Goal: Task Accomplishment & Management: Manage account settings

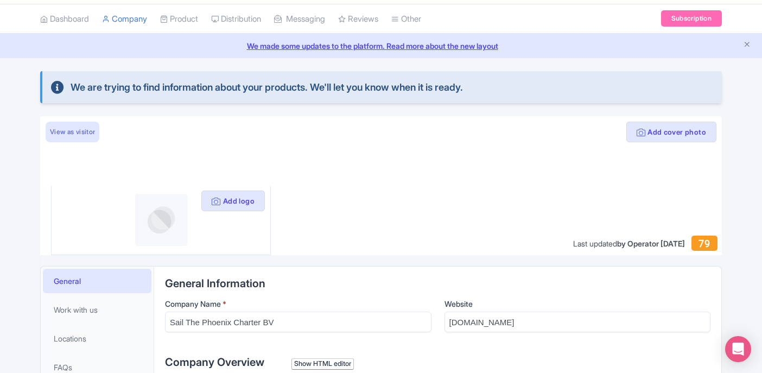
scroll to position [52, 0]
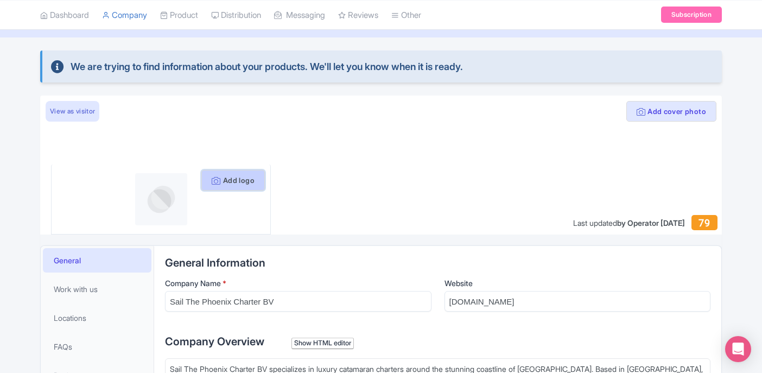
click at [201, 177] on button "Add logo" at bounding box center [233, 180] width 64 height 21
click at [248, 183] on button "Add logo" at bounding box center [233, 180] width 64 height 21
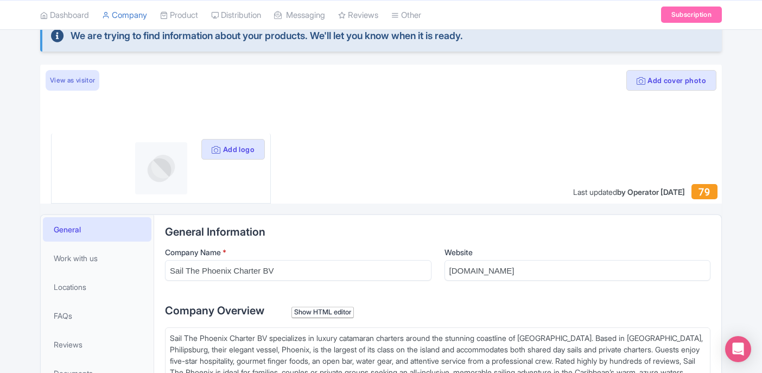
scroll to position [83, 0]
click at [645, 83] on button "Add cover photo" at bounding box center [672, 80] width 90 height 21
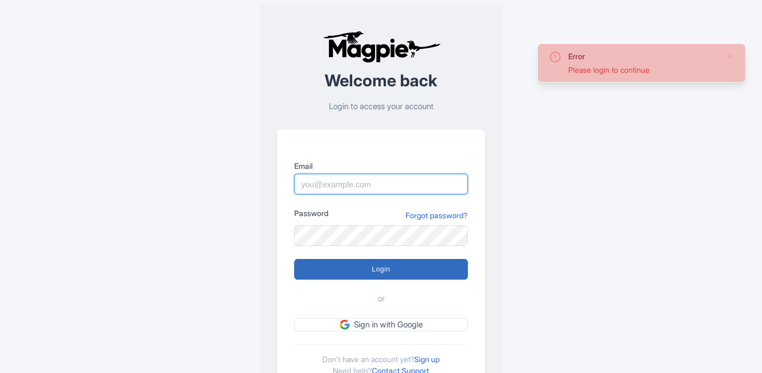
type input "[EMAIL_ADDRESS][DOMAIN_NAME]"
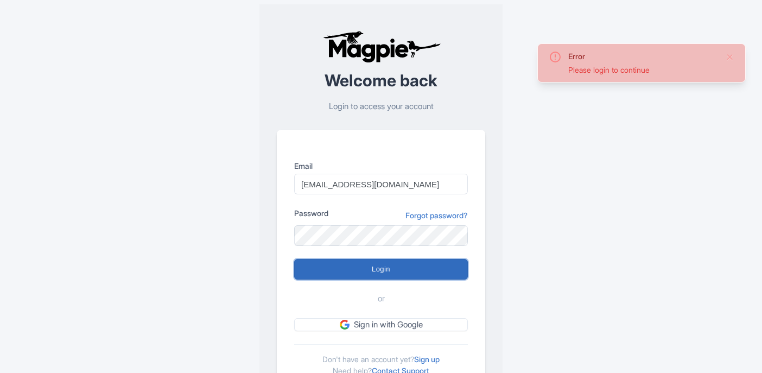
click at [401, 272] on input "Login" at bounding box center [381, 269] width 174 height 21
type input "Logging in..."
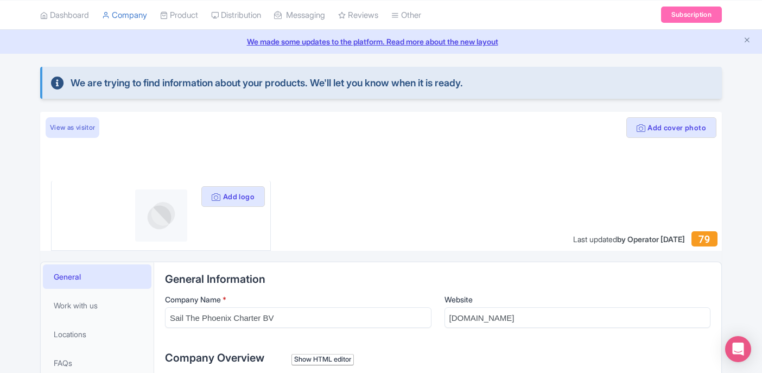
scroll to position [37, 0]
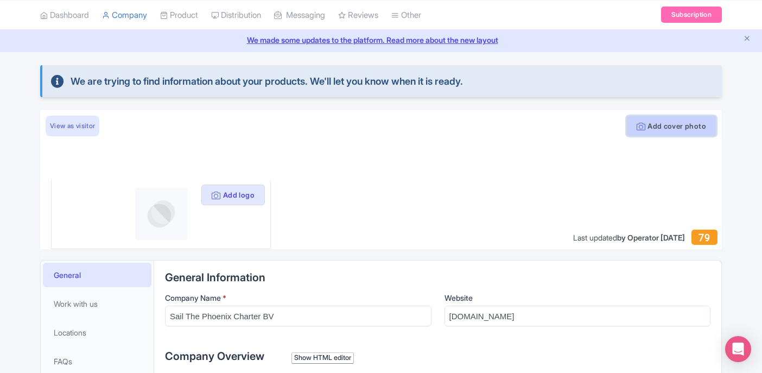
click at [639, 124] on icon at bounding box center [641, 126] width 9 height 9
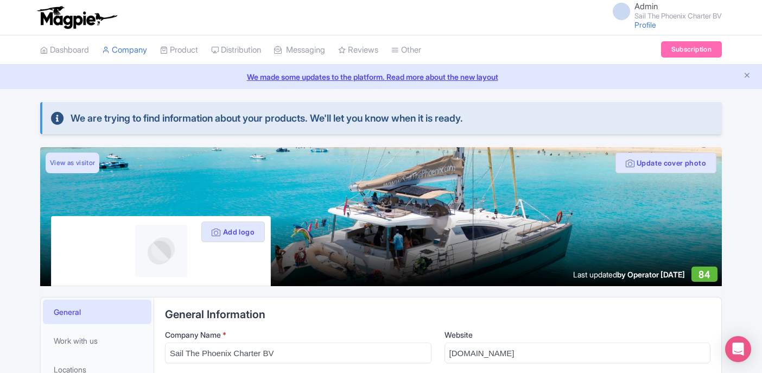
scroll to position [37, 0]
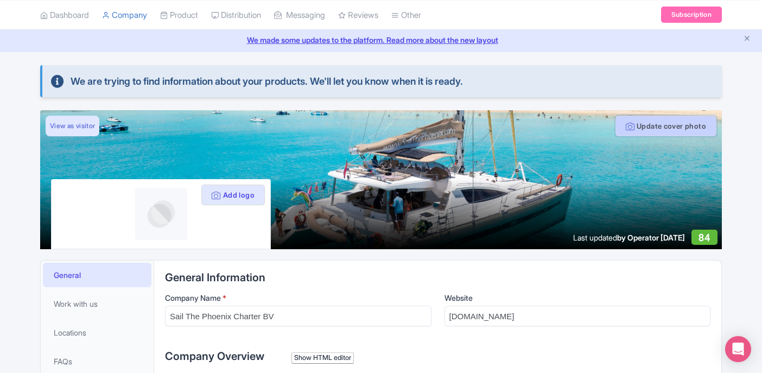
click at [631, 129] on button "Update cover photo" at bounding box center [666, 126] width 101 height 21
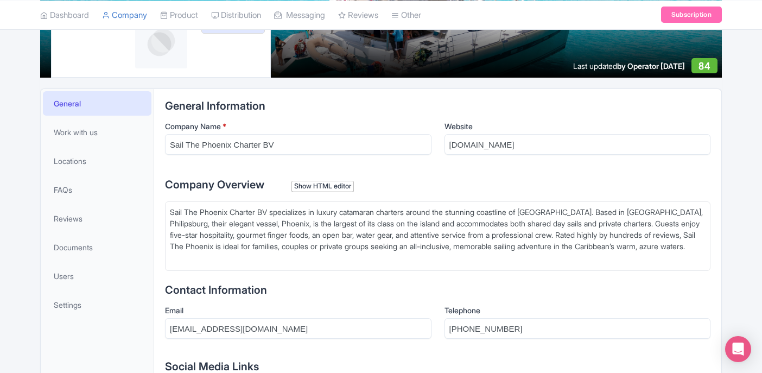
scroll to position [217, 0]
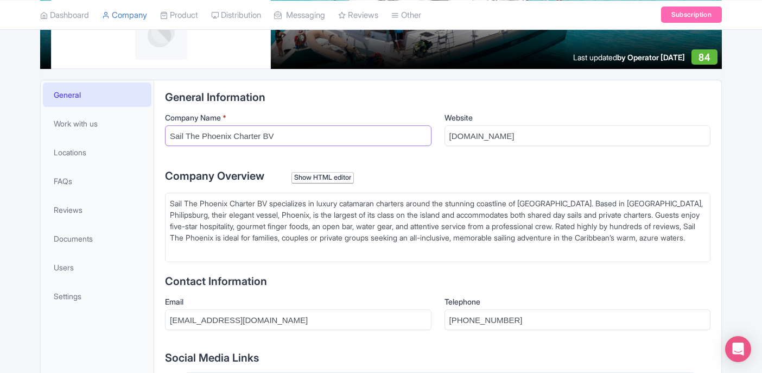
click at [275, 134] on input "Sail The Phoenix Charter BV" at bounding box center [298, 135] width 267 height 21
drag, startPoint x: 275, startPoint y: 134, endPoint x: 239, endPoint y: 134, distance: 35.3
click at [239, 134] on input "Sail The Phoenix Charter BV" at bounding box center [298, 135] width 267 height 21
type input "Sail The Phoenix"
click at [269, 199] on div "Sail The Phoenix Charter BV specializes in luxury catamaran charters around the…" at bounding box center [438, 226] width 536 height 57
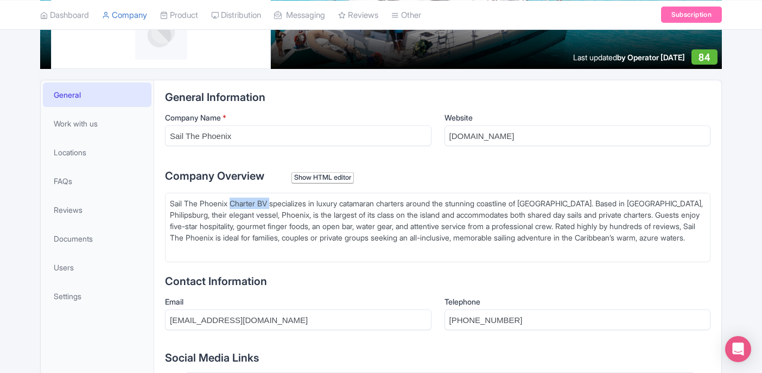
drag, startPoint x: 269, startPoint y: 199, endPoint x: 239, endPoint y: 202, distance: 30.5
click at [239, 202] on div "Sail The Phoenix Charter BV specializes in luxury catamaran charters around the…" at bounding box center [438, 226] width 536 height 57
drag, startPoint x: 702, startPoint y: 213, endPoint x: 673, endPoint y: 214, distance: 29.3
click at [673, 214] on div "Sail The Phoenix specializes in luxury catamaran charters around the stunning c…" at bounding box center [438, 226] width 536 height 57
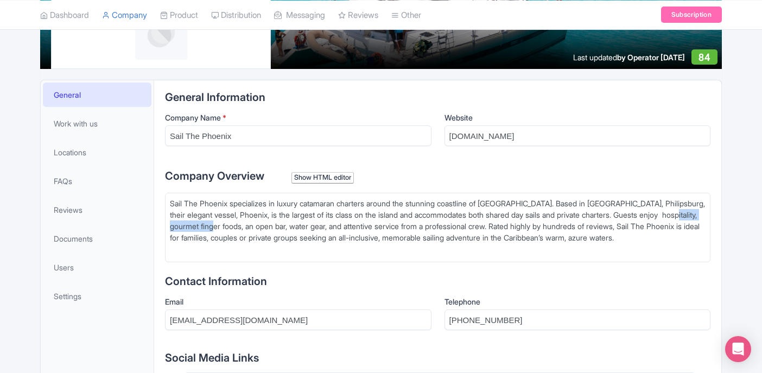
drag, startPoint x: 288, startPoint y: 225, endPoint x: 209, endPoint y: 231, distance: 79.5
click at [182, 230] on div "Sail The Phoenix specializes in luxury catamaran charters around the stunning c…" at bounding box center [438, 226] width 536 height 57
click at [292, 231] on div "Sail The Phoenix specializes in luxury catamaran charters around the stunning c…" at bounding box center [438, 226] width 536 height 57
drag, startPoint x: 287, startPoint y: 224, endPoint x: 170, endPoint y: 229, distance: 117.4
click at [170, 229] on div "Sail The Phoenix specializes in luxury catamaran charters around the stunning c…" at bounding box center [438, 226] width 536 height 57
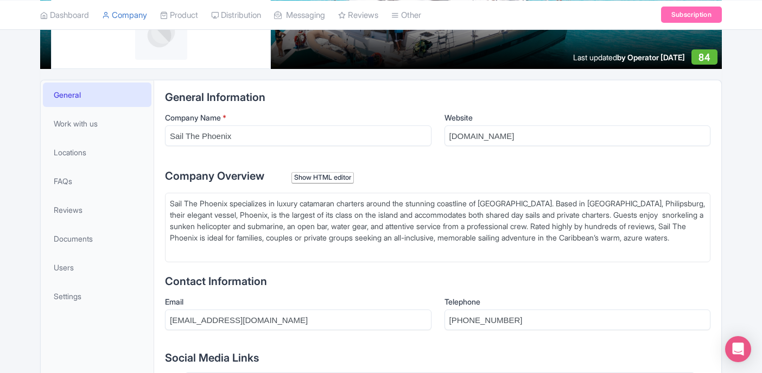
click at [353, 225] on div "Sail The Phoenix specializes in luxury catamaran charters around the stunning c…" at bounding box center [438, 226] width 536 height 57
drag, startPoint x: 425, startPoint y: 226, endPoint x: 390, endPoint y: 228, distance: 35.4
click at [390, 228] on div "Sail The Phoenix specializes in luxury catamaran charters around the stunning c…" at bounding box center [438, 226] width 536 height 57
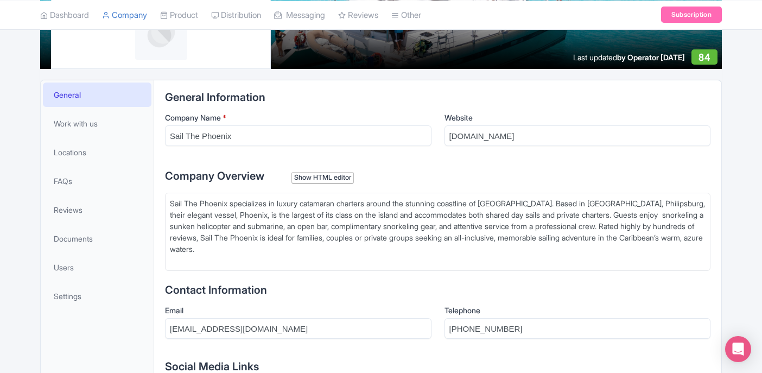
click at [502, 229] on div "Sail The Phoenix specializes in luxury catamaran charters around the stunning c…" at bounding box center [438, 232] width 536 height 68
type trix-editor "<div>Sail The Phoenix specializes in luxury catamaran charters around the stunn…"
click at [293, 229] on div "Sail The Phoenix specializes in luxury catamaran charters around the stunning c…" at bounding box center [438, 232] width 536 height 68
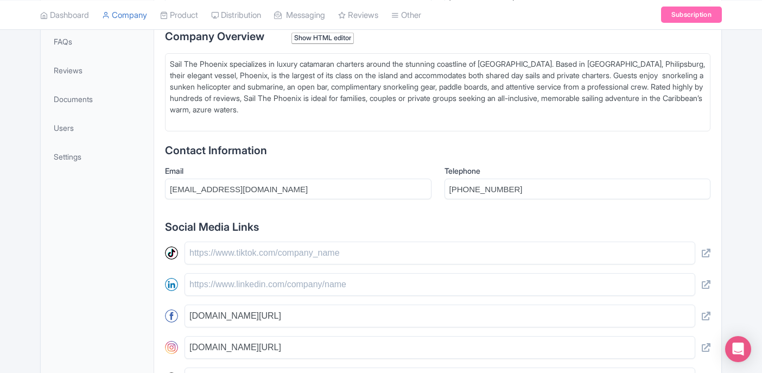
scroll to position [362, 0]
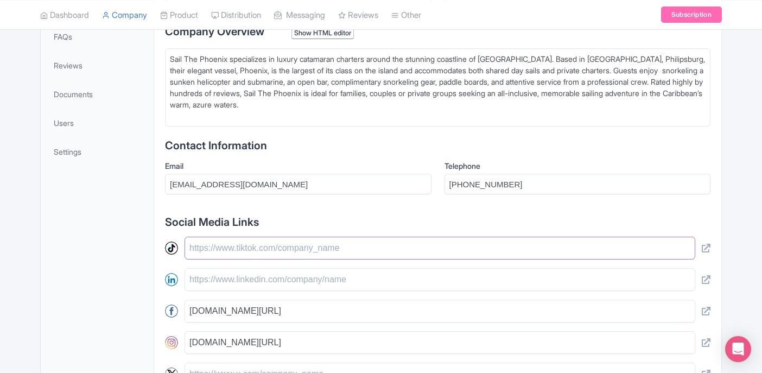
click at [270, 249] on input "text" at bounding box center [440, 248] width 511 height 23
type input "h"
click at [277, 253] on input "text" at bounding box center [440, 248] width 511 height 23
paste input "https://www.tiktok.com/@sailthephoenix"
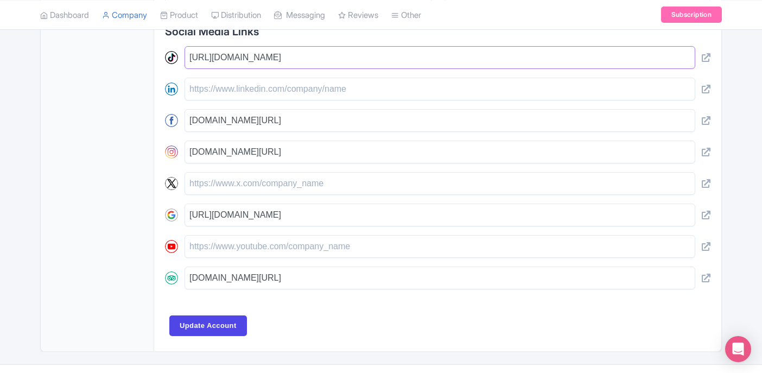
scroll to position [553, 0]
type input "https://www.tiktok.com/@sailthephoenix"
click at [241, 249] on input "text" at bounding box center [440, 245] width 511 height 23
click at [277, 241] on input "text" at bounding box center [440, 245] width 511 height 23
paste input "https://www.youtube.com/@SailThePhoenix-SXM"
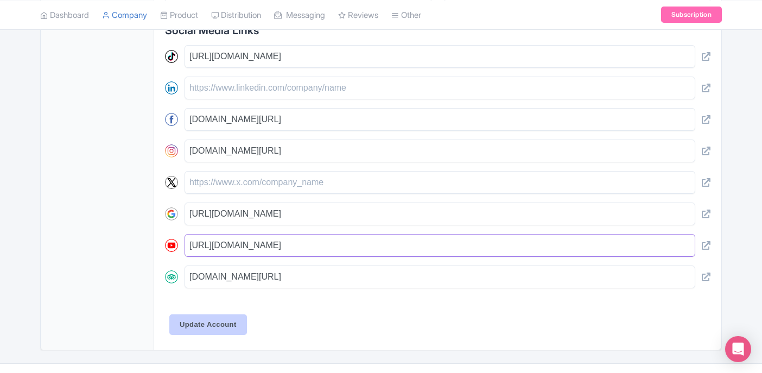
type input "https://www.youtube.com/@SailThePhoenix-SXM"
click at [225, 330] on input "Update Account" at bounding box center [208, 324] width 78 height 21
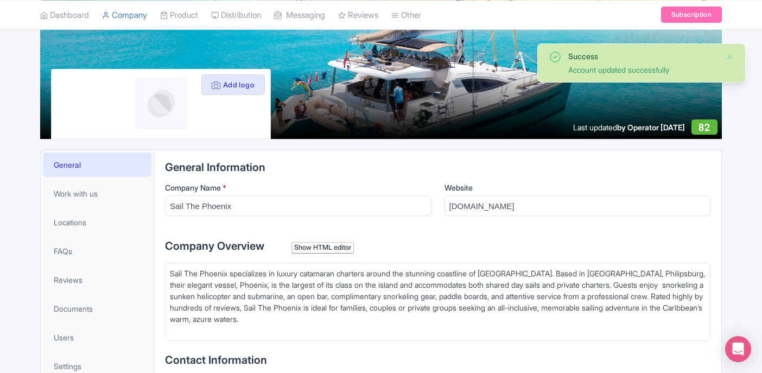
scroll to position [146, 0]
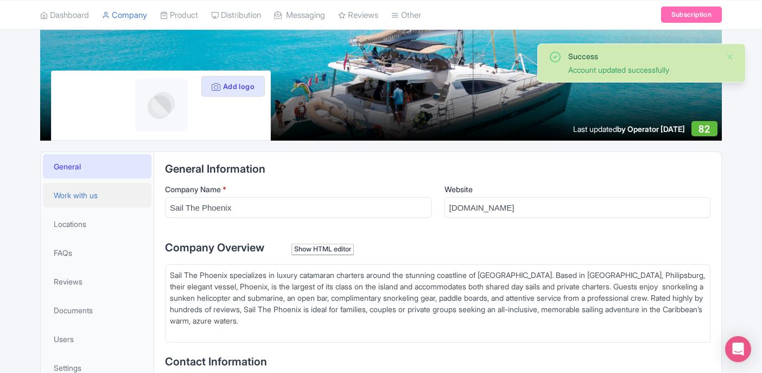
click at [93, 199] on span "Work with us" at bounding box center [76, 194] width 44 height 11
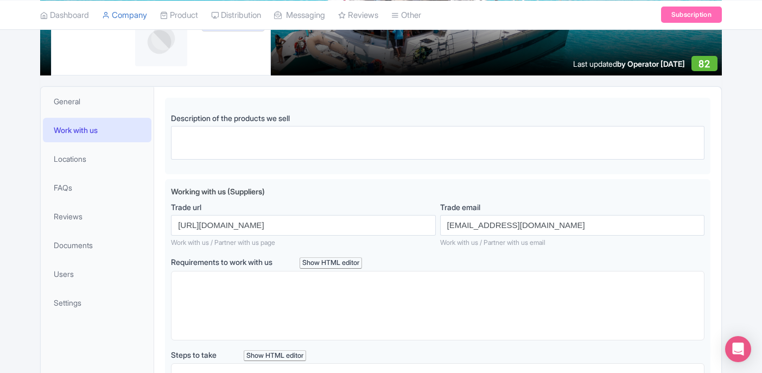
scroll to position [207, 0]
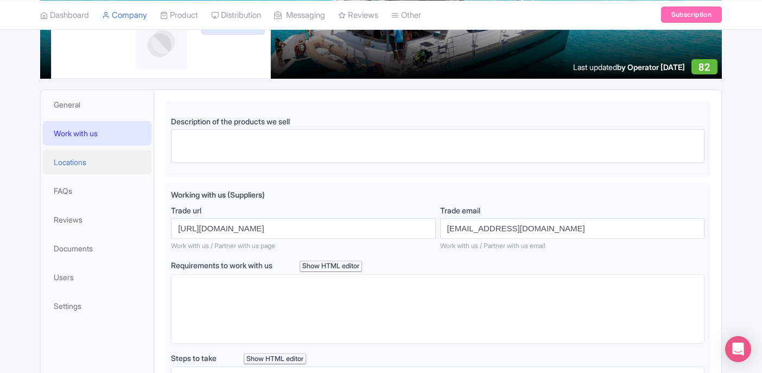
click at [83, 161] on span "Locations" at bounding box center [70, 161] width 33 height 11
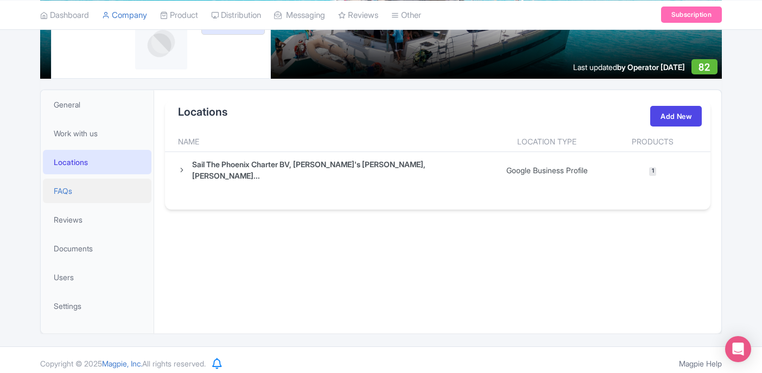
click at [104, 193] on link "FAQs" at bounding box center [97, 191] width 109 height 24
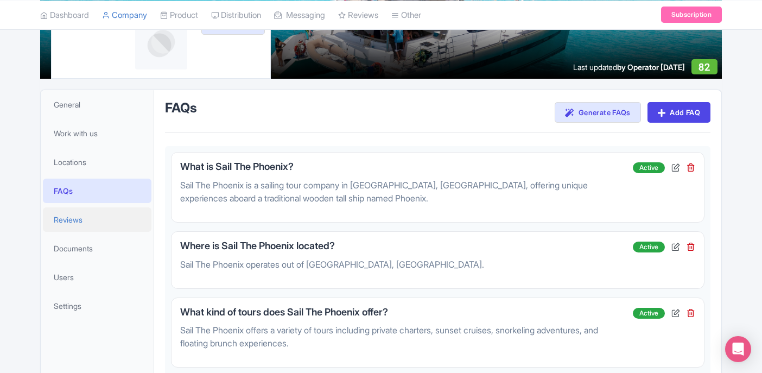
click at [107, 222] on link "Reviews" at bounding box center [97, 219] width 109 height 24
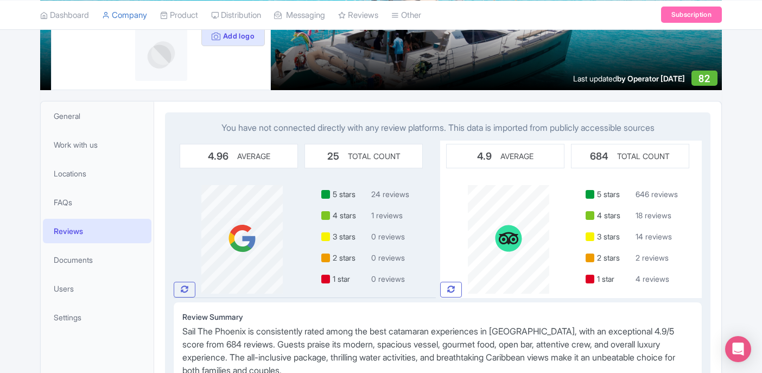
scroll to position [177, 0]
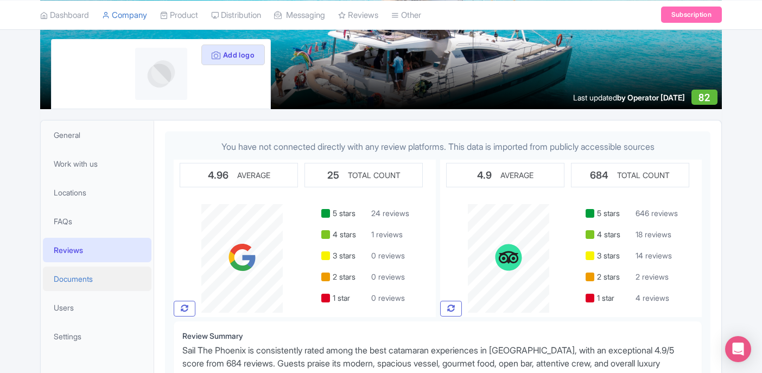
click at [88, 273] on span "Documents" at bounding box center [73, 278] width 39 height 11
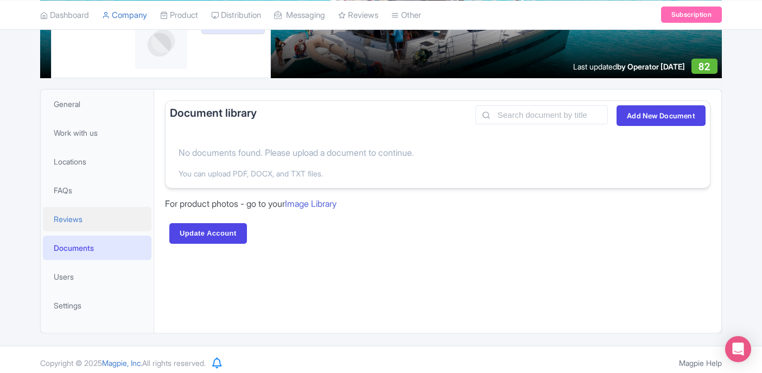
scroll to position [214, 0]
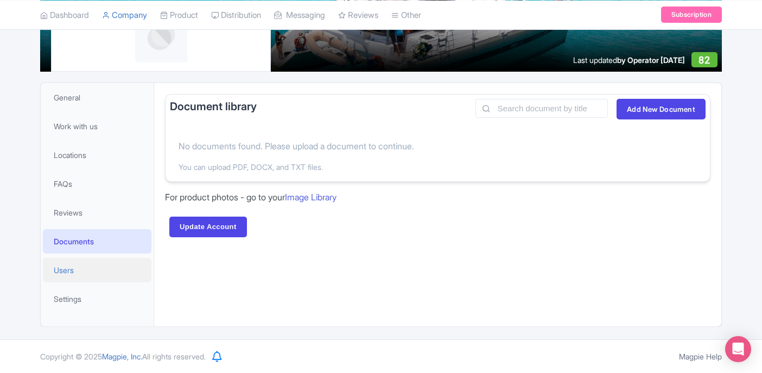
click at [85, 267] on link "Users" at bounding box center [97, 270] width 109 height 24
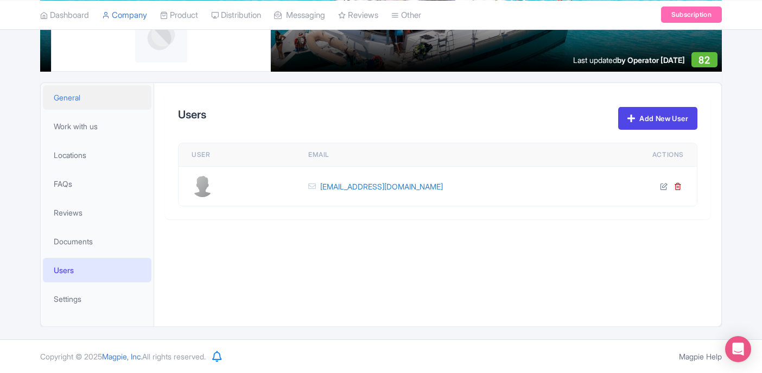
click at [90, 104] on link "General" at bounding box center [97, 97] width 109 height 24
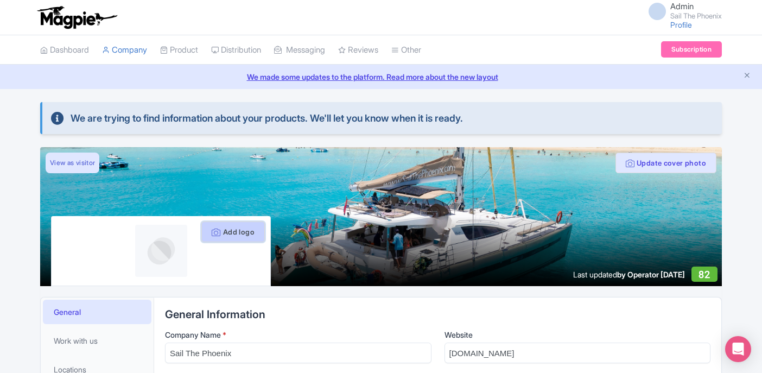
click at [240, 228] on button "Add logo" at bounding box center [233, 232] width 64 height 21
click at [244, 235] on button "Add logo" at bounding box center [233, 232] width 64 height 21
click at [220, 226] on button "Add logo" at bounding box center [233, 232] width 64 height 21
click at [244, 220] on div "Add logo" at bounding box center [161, 251] width 220 height 70
click at [240, 228] on button "Add logo" at bounding box center [233, 232] width 64 height 21
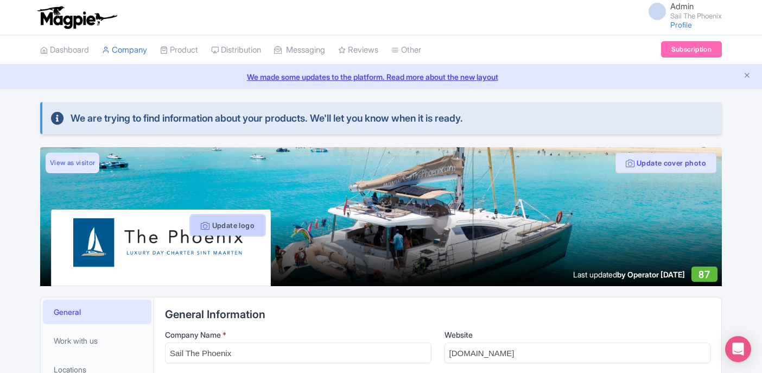
click at [210, 231] on button "Update logo" at bounding box center [228, 225] width 74 height 21
click at [674, 54] on link "Subscription" at bounding box center [691, 49] width 61 height 16
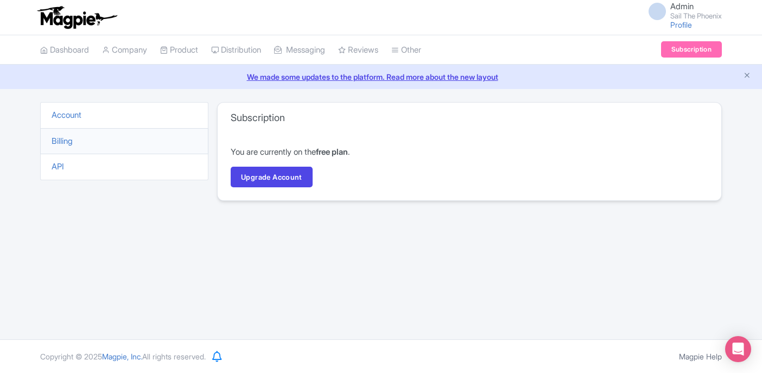
click at [256, 123] on h3 "Subscription" at bounding box center [258, 118] width 54 height 12
click at [166, 170] on li "API" at bounding box center [124, 167] width 168 height 27
click at [58, 176] on li "API" at bounding box center [124, 167] width 168 height 27
click at [58, 174] on li "API" at bounding box center [124, 167] width 168 height 27
click at [58, 166] on link "API" at bounding box center [58, 166] width 12 height 10
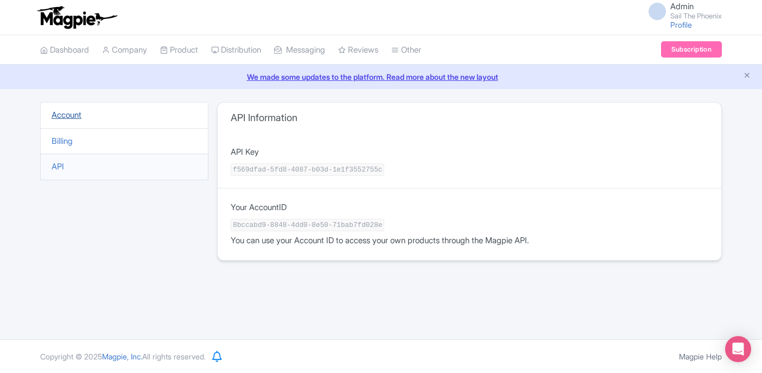
click at [64, 119] on link "Account" at bounding box center [67, 115] width 30 height 10
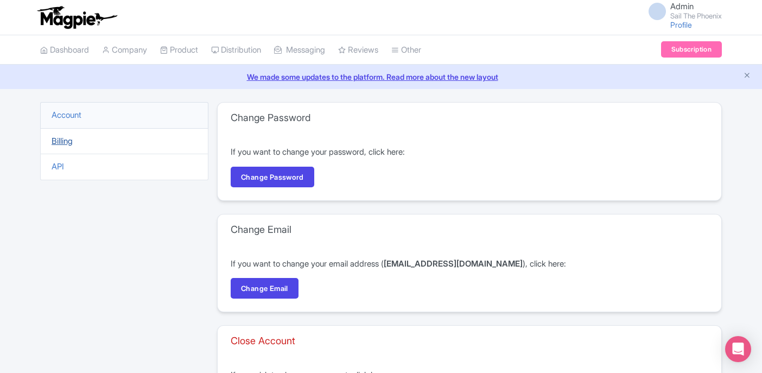
click at [70, 143] on link "Billing" at bounding box center [62, 141] width 21 height 10
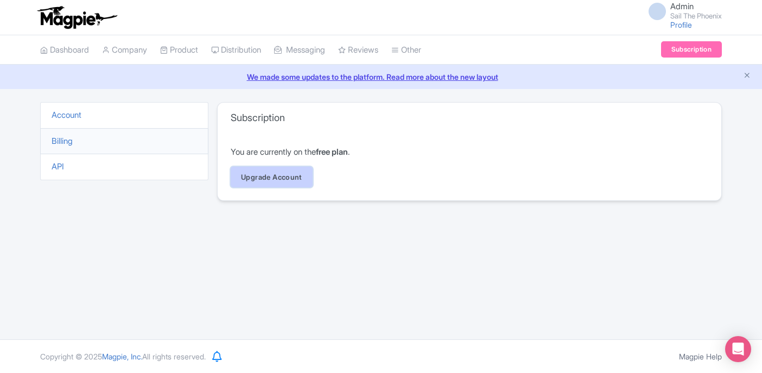
click at [311, 175] on link "Upgrade Account" at bounding box center [272, 177] width 82 height 21
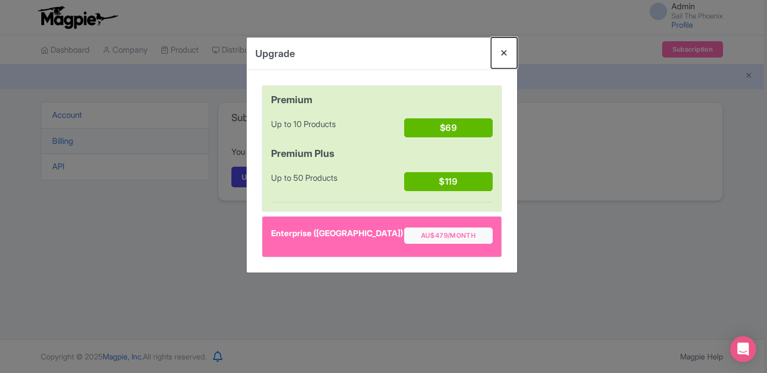
click at [504, 57] on button "Close" at bounding box center [504, 52] width 26 height 31
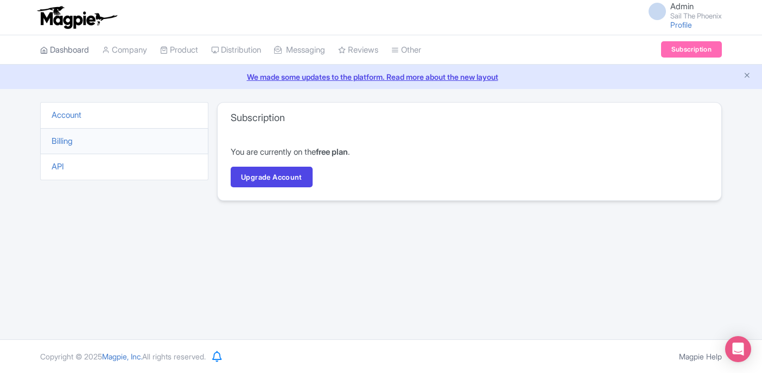
click at [78, 48] on link "Dashboard" at bounding box center [64, 50] width 49 height 30
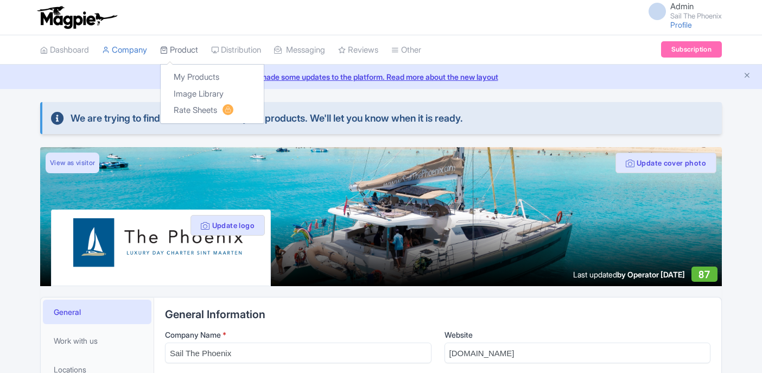
click at [190, 49] on link "Product" at bounding box center [179, 50] width 38 height 30
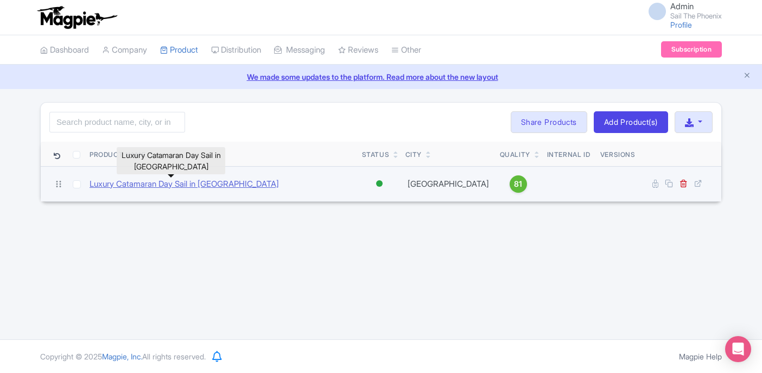
click at [229, 186] on link "Luxury Catamaran Day Sail in [GEOGRAPHIC_DATA]" at bounding box center [184, 184] width 189 height 12
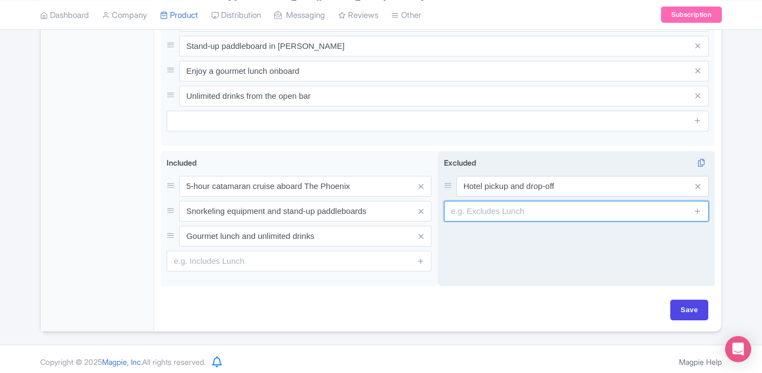
scroll to position [541, 0]
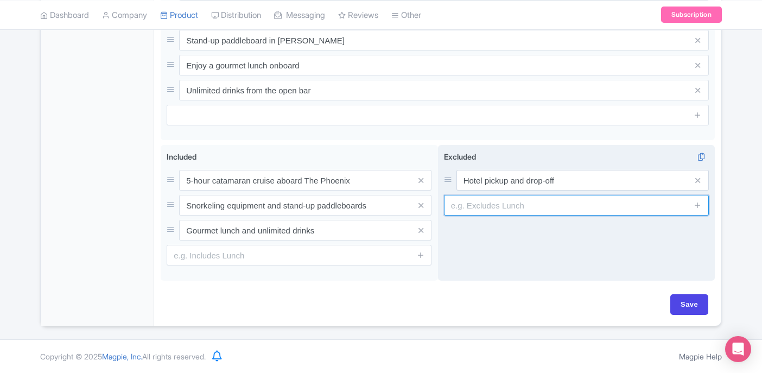
click at [494, 217] on div "Excluded i Hotel pickup and drop-off" at bounding box center [576, 213] width 277 height 136
type input "Gratuity"
type input "Saving..."
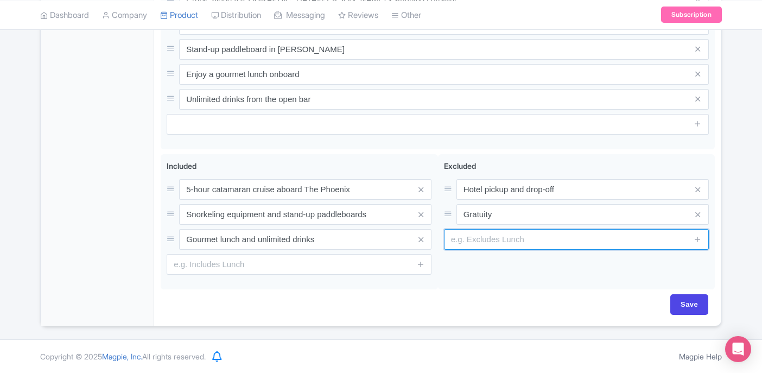
scroll to position [533, 0]
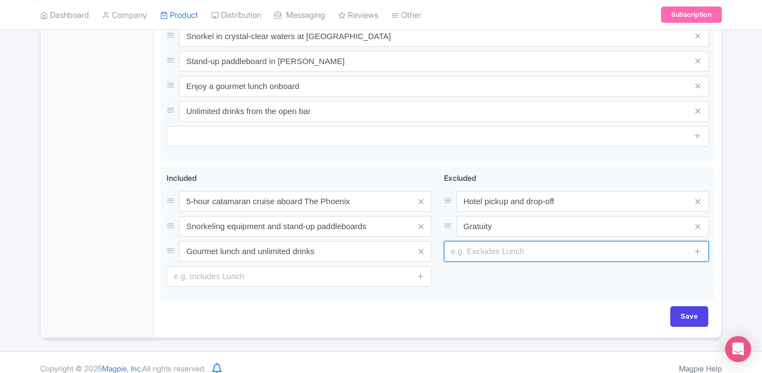
click at [545, 241] on input "text" at bounding box center [576, 251] width 265 height 21
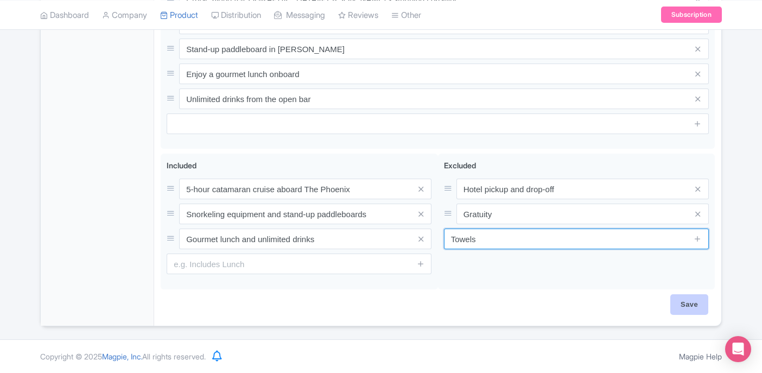
type input "Towels"
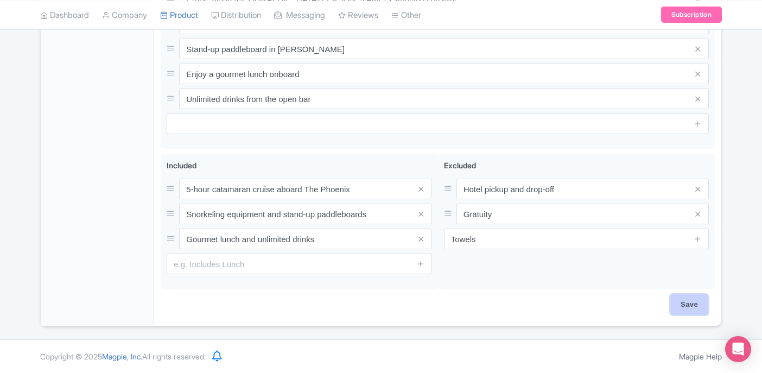
click at [697, 301] on input "Save" at bounding box center [690, 304] width 38 height 21
type input "Saving..."
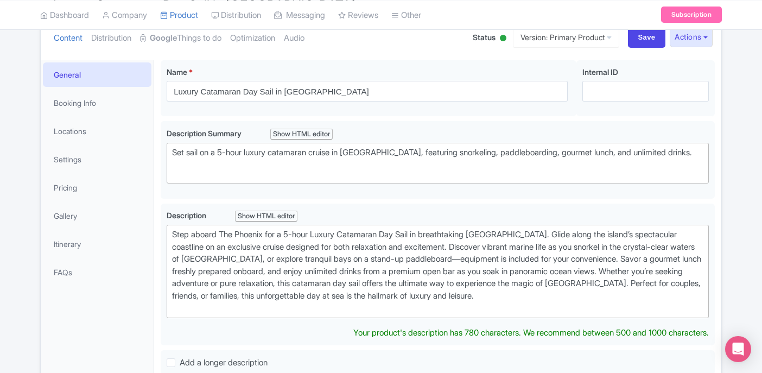
scroll to position [120, 0]
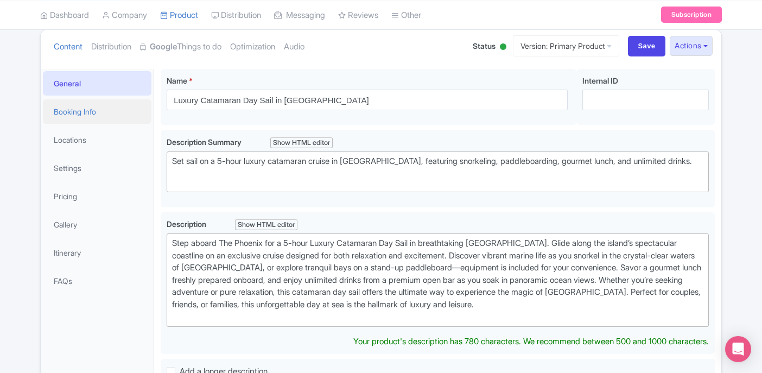
click at [109, 111] on link "Booking Info" at bounding box center [97, 111] width 109 height 24
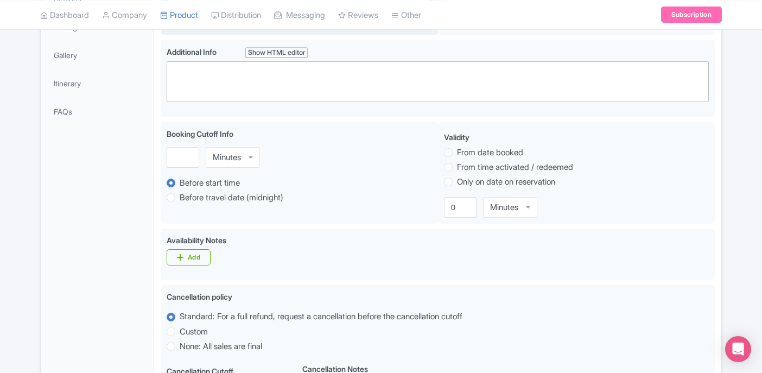
scroll to position [290, 0]
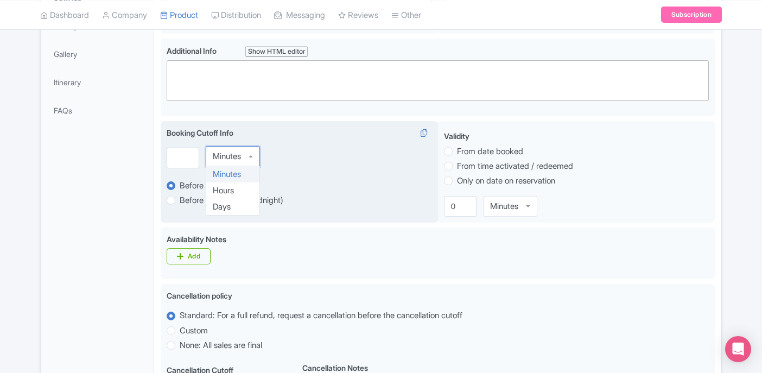
click at [206, 154] on div "Minutes" at bounding box center [233, 156] width 54 height 21
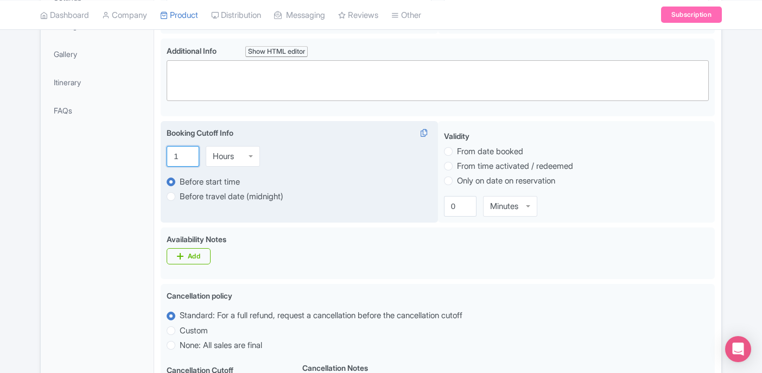
click at [187, 156] on input "1" at bounding box center [183, 156] width 33 height 21
click at [187, 156] on input "2" at bounding box center [183, 156] width 33 height 21
click at [187, 156] on input "3" at bounding box center [183, 156] width 33 height 21
click at [187, 156] on input "4" at bounding box center [183, 156] width 33 height 21
click at [187, 156] on input "5" at bounding box center [183, 156] width 33 height 21
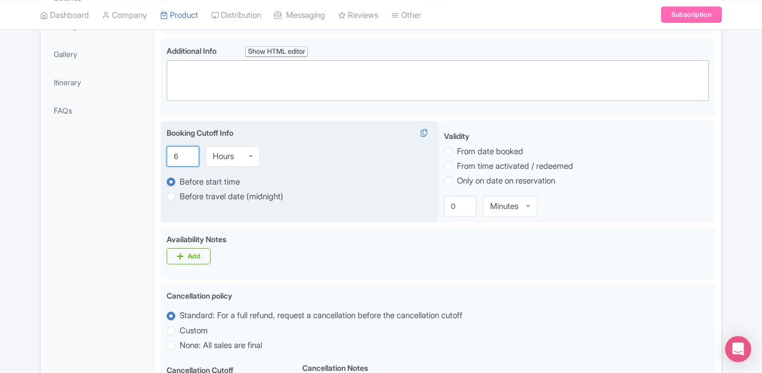
click at [187, 156] on input "6" at bounding box center [183, 156] width 33 height 21
click at [187, 156] on input "7" at bounding box center [183, 156] width 33 height 21
click at [187, 156] on input "8" at bounding box center [183, 156] width 33 height 21
click at [187, 155] on input "9" at bounding box center [183, 156] width 33 height 21
click at [187, 155] on input "10" at bounding box center [183, 156] width 33 height 21
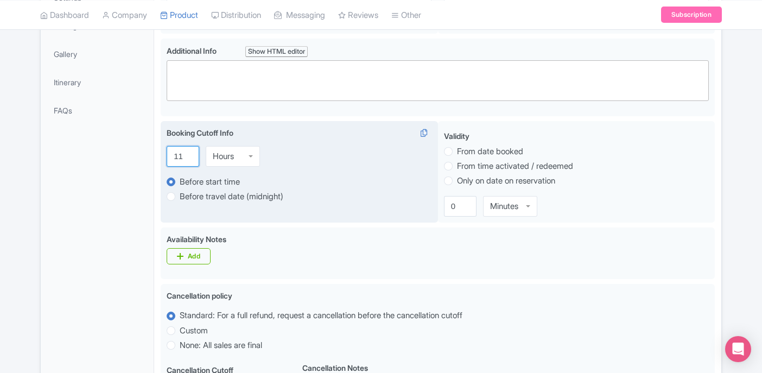
click at [187, 155] on input "11" at bounding box center [183, 156] width 33 height 21
click at [187, 155] on input "12" at bounding box center [183, 156] width 33 height 21
click at [187, 155] on input "13" at bounding box center [183, 156] width 33 height 21
click at [187, 155] on input "14" at bounding box center [183, 156] width 33 height 21
click at [186, 156] on input "15" at bounding box center [183, 156] width 33 height 21
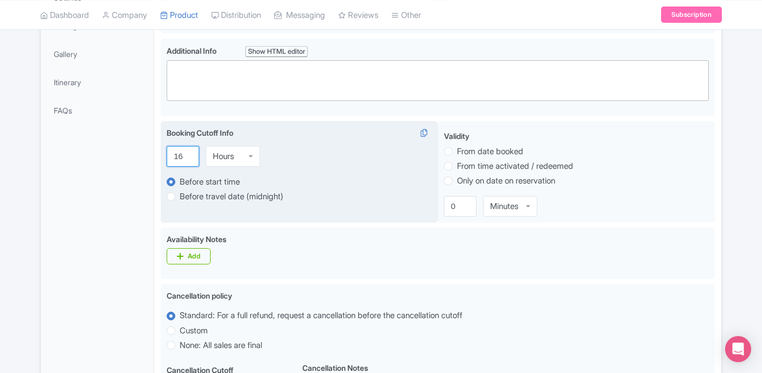
click at [186, 153] on input "16" at bounding box center [183, 156] width 33 height 21
click at [186, 153] on input "17" at bounding box center [183, 156] width 33 height 21
click at [186, 153] on input "18" at bounding box center [183, 156] width 33 height 21
click at [186, 153] on input "19" at bounding box center [183, 156] width 33 height 21
click at [186, 153] on input "20" at bounding box center [183, 156] width 33 height 21
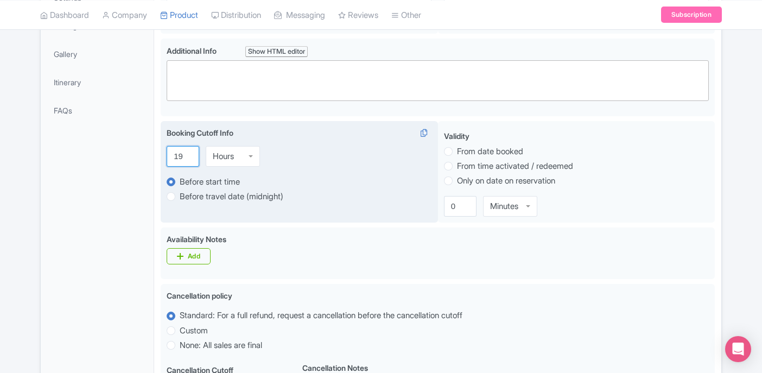
click at [187, 159] on input "19" at bounding box center [183, 156] width 33 height 21
click at [187, 159] on input "18" at bounding box center [183, 156] width 33 height 21
click at [187, 159] on input "17" at bounding box center [183, 156] width 33 height 21
click at [187, 159] on input "16" at bounding box center [183, 156] width 33 height 21
type input "15"
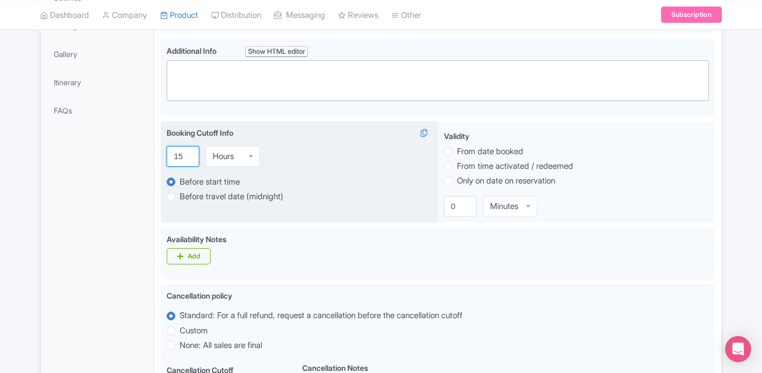
click at [187, 159] on input "15" at bounding box center [183, 156] width 33 height 21
click at [320, 159] on div "15 Hours Hours Minutes Hours Days" at bounding box center [299, 156] width 265 height 21
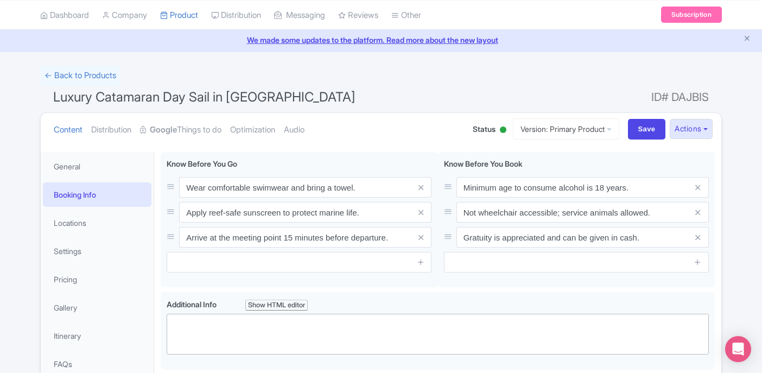
scroll to position [36, 0]
click at [99, 226] on link "Locations" at bounding box center [97, 224] width 109 height 24
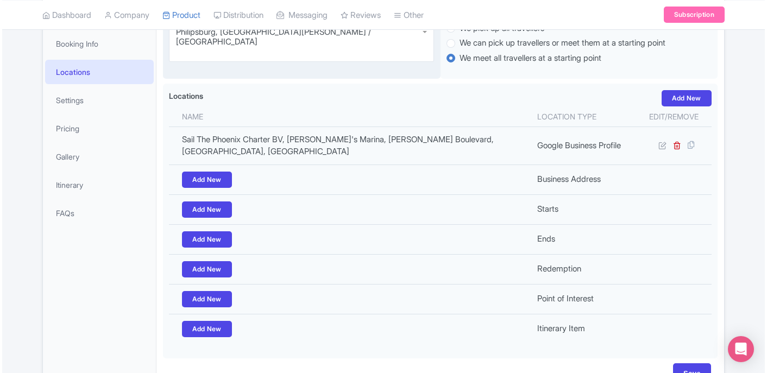
scroll to position [190, 0]
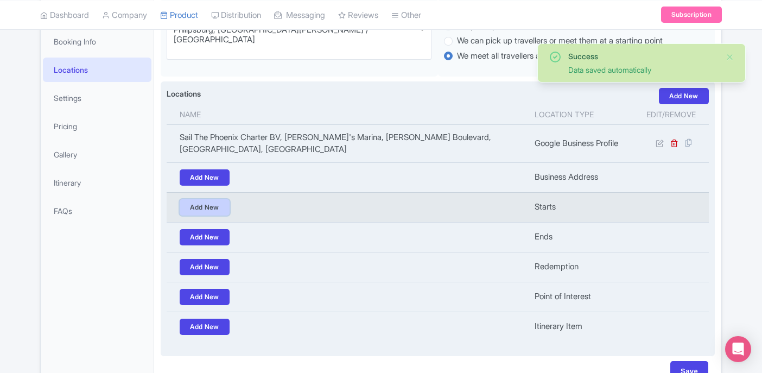
click at [205, 211] on link "Add New" at bounding box center [205, 207] width 50 height 16
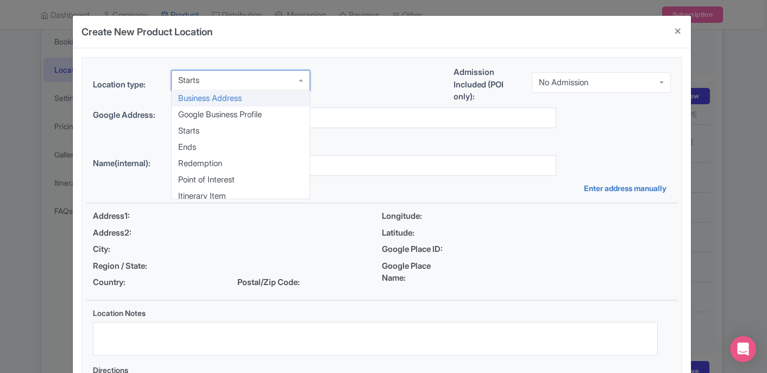
click at [226, 92] on div "Starts Business Address Google Business Profile Starts Ends Redemption Point of…" at bounding box center [240, 82] width 139 height 24
click at [357, 81] on div "Location type: Starts Starts Business Address Google Business Profile Starts En…" at bounding box center [381, 86] width 591 height 41
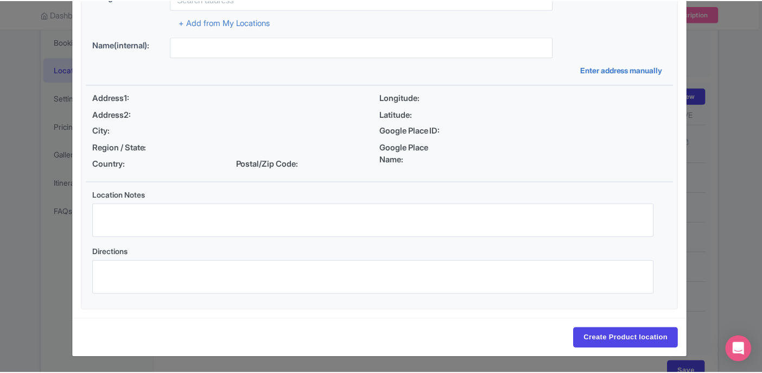
scroll to position [0, 0]
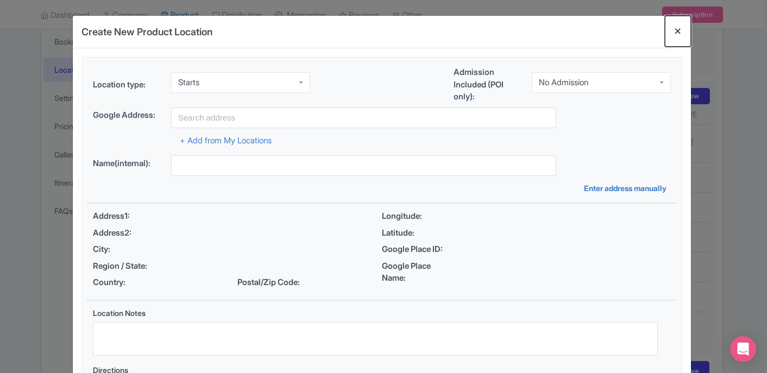
click at [676, 33] on button "Close" at bounding box center [678, 31] width 26 height 31
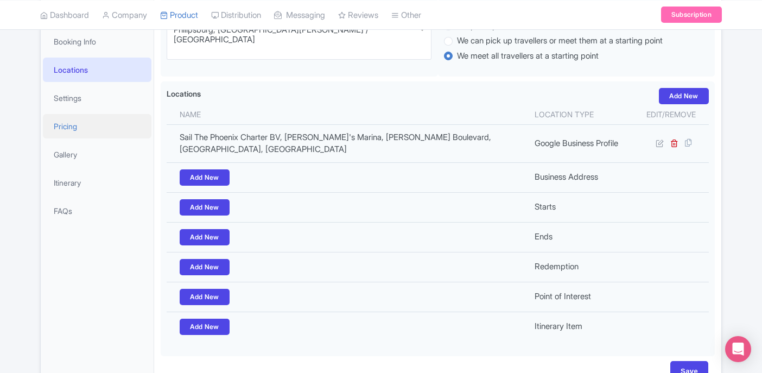
click at [103, 123] on link "Pricing" at bounding box center [97, 126] width 109 height 24
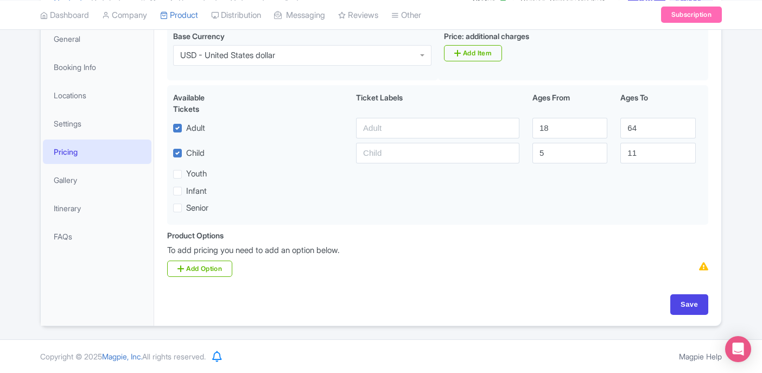
scroll to position [166, 0]
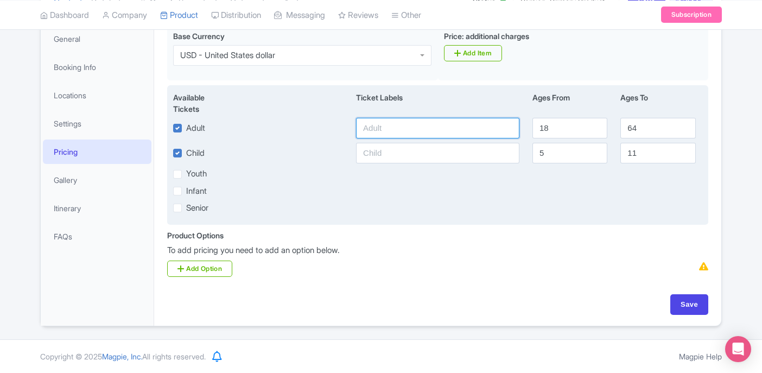
click at [412, 131] on input "text" at bounding box center [437, 128] width 163 height 21
type input "$139"
click at [383, 150] on input "text" at bounding box center [437, 153] width 163 height 21
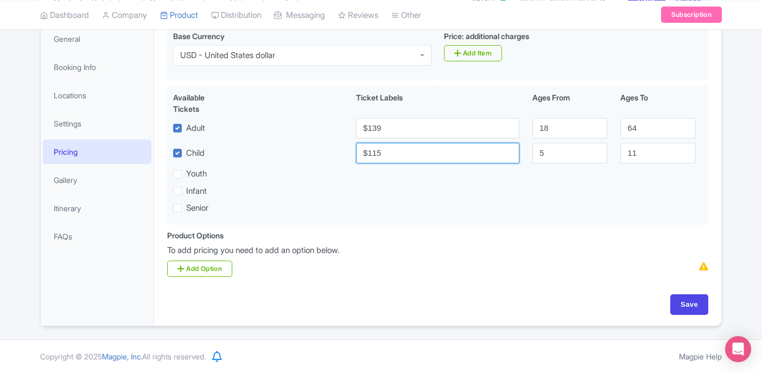
type input "$115"
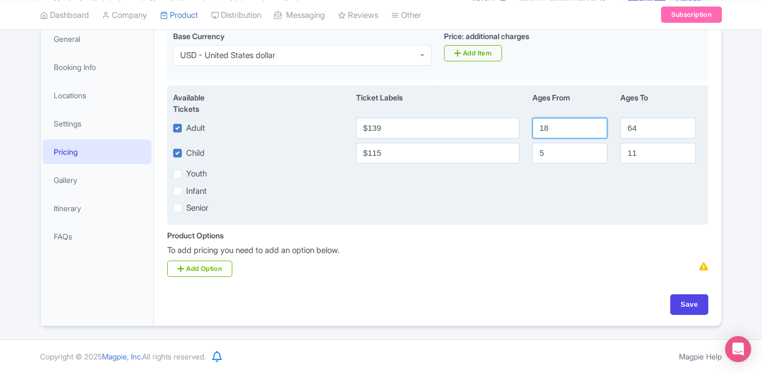
click at [552, 127] on input "18" at bounding box center [570, 128] width 75 height 21
type input "12"
click at [192, 176] on label "Youth" at bounding box center [196, 174] width 21 height 12
click at [192, 175] on input "Youth" at bounding box center [189, 171] width 7 height 7
checkbox input "true"
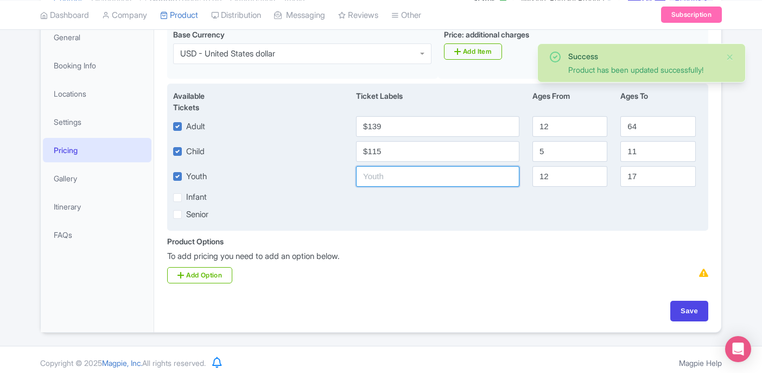
click at [387, 181] on input "text" at bounding box center [437, 176] width 163 height 21
type input "$0"
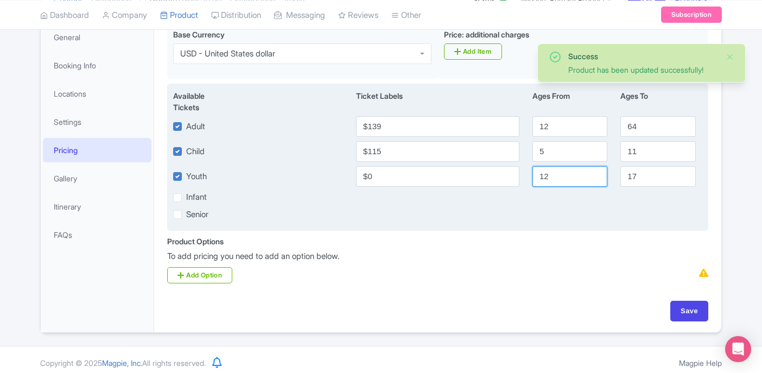
click at [561, 176] on input "12" at bounding box center [570, 176] width 75 height 21
type input "1"
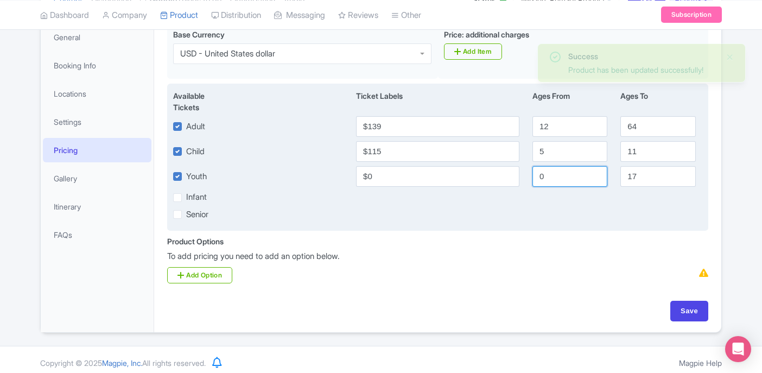
type input "0"
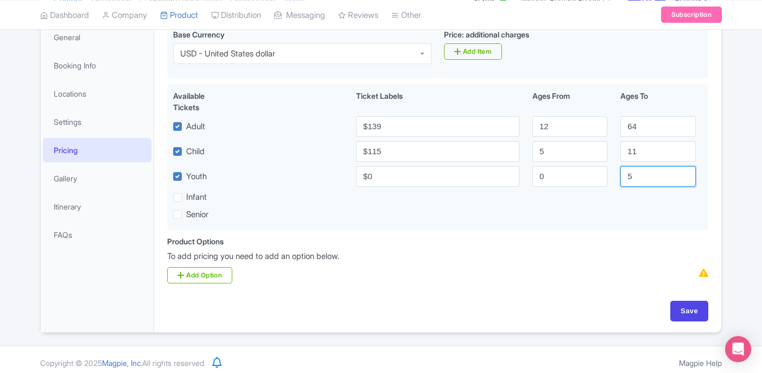
type input "5"
type input "4"
click at [206, 275] on link "Add Option" at bounding box center [199, 275] width 65 height 16
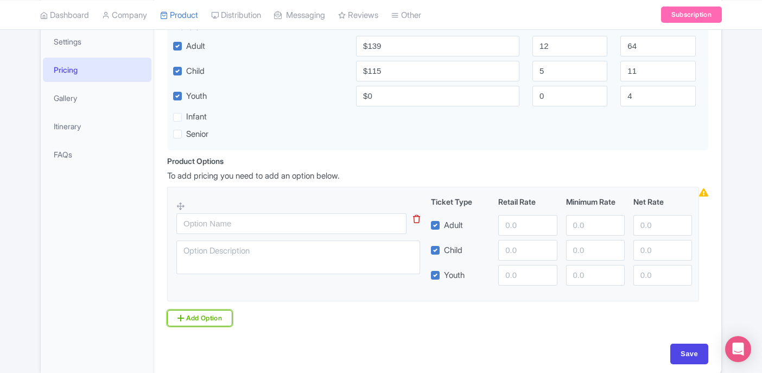
scroll to position [250, 0]
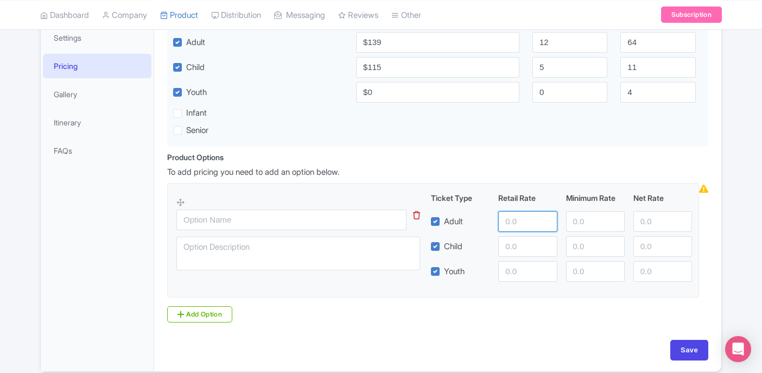
click at [515, 220] on input "number" at bounding box center [527, 221] width 59 height 21
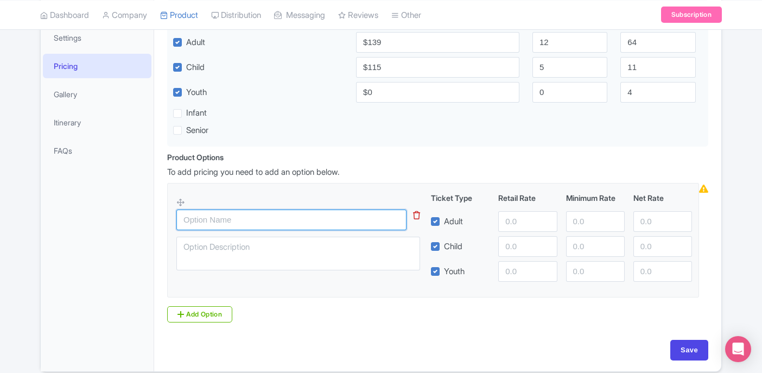
click at [324, 222] on input "text" at bounding box center [291, 220] width 230 height 21
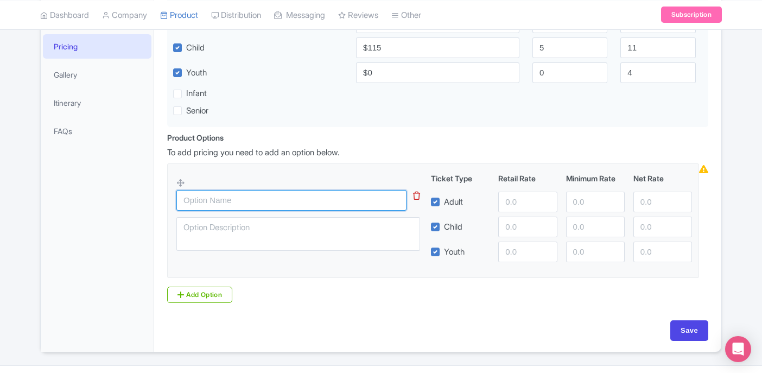
scroll to position [276, 0]
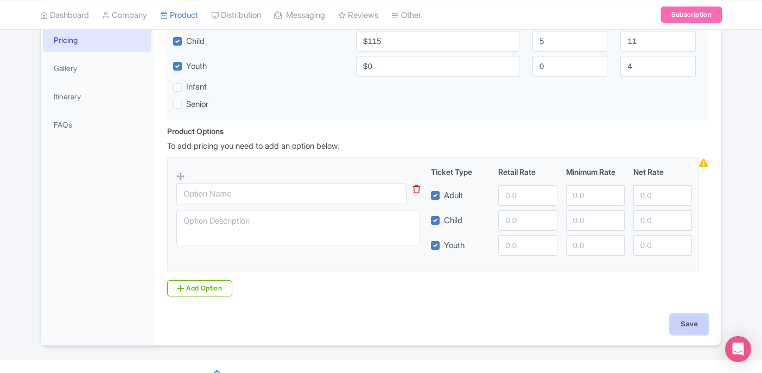
click at [683, 321] on input "Save" at bounding box center [690, 324] width 38 height 21
type input "Update Product"
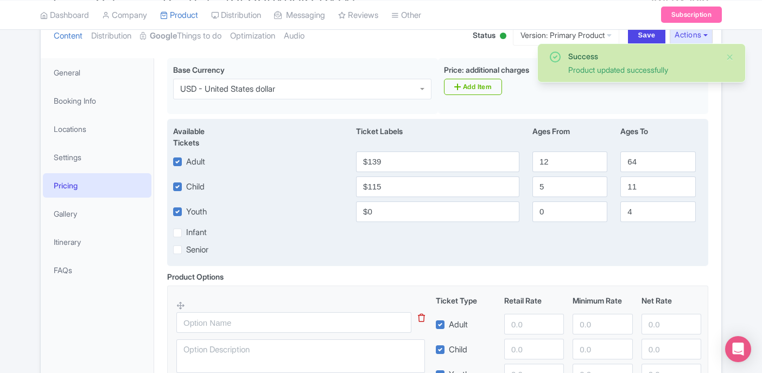
scroll to position [138, 0]
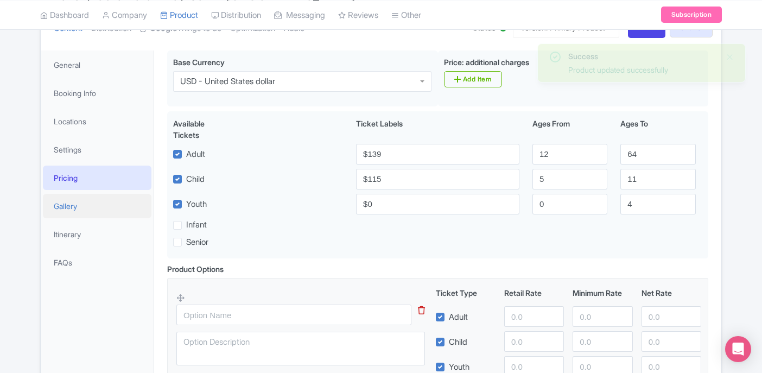
click at [106, 209] on link "Gallery" at bounding box center [97, 206] width 109 height 24
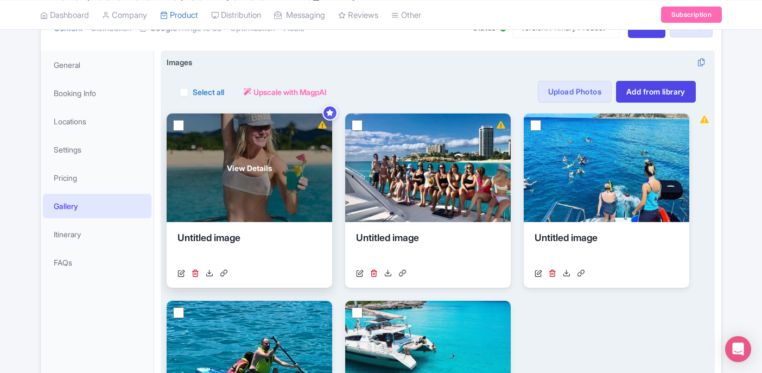
click at [315, 133] on div "View Details" at bounding box center [250, 167] width 166 height 109
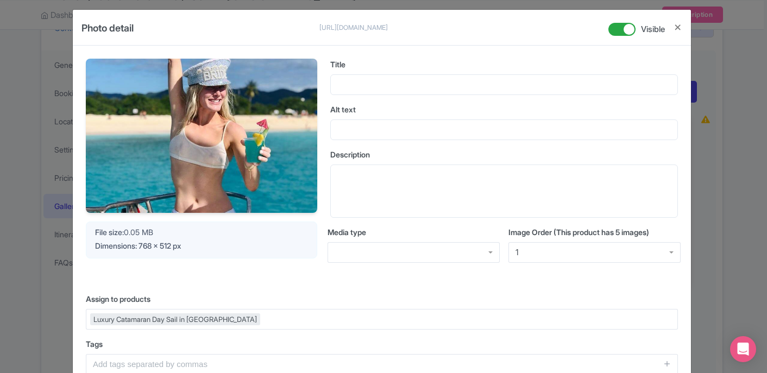
scroll to position [0, 0]
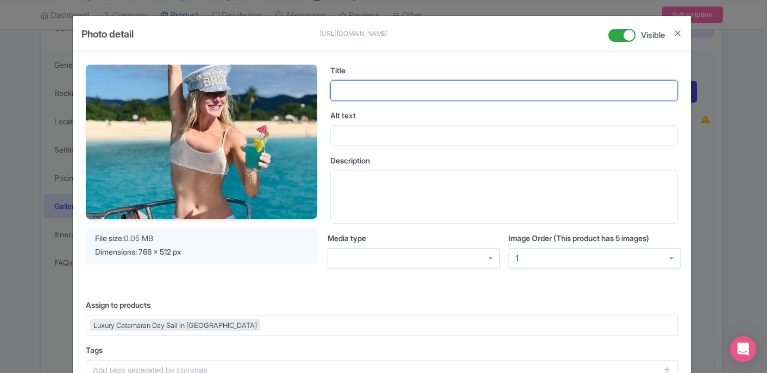
click at [358, 93] on input "Title" at bounding box center [504, 90] width 348 height 21
type input "Bride on Sail The Phoenix"
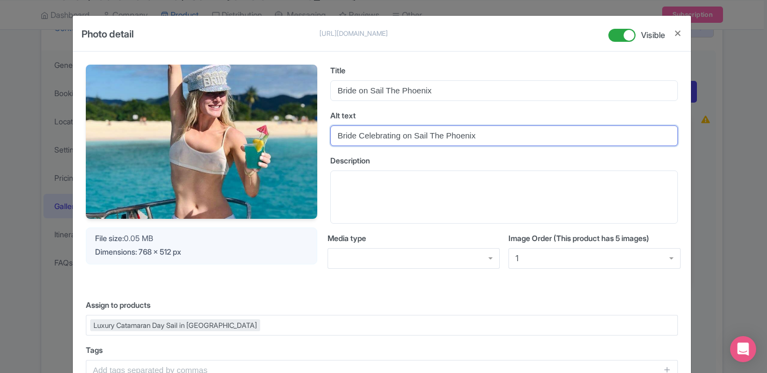
type input "Bride Celebrating on Sail The Phoenix"
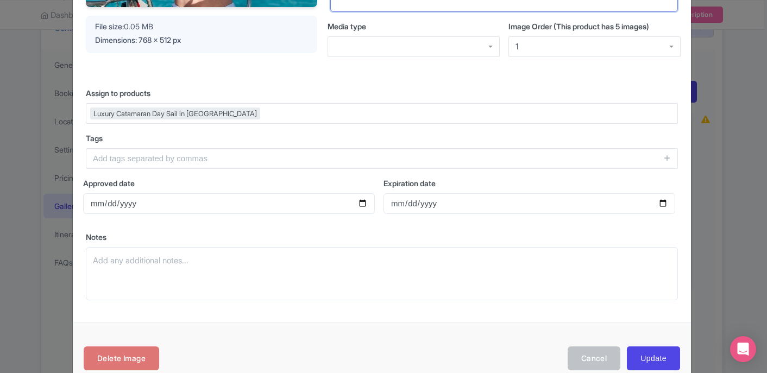
scroll to position [236, 0]
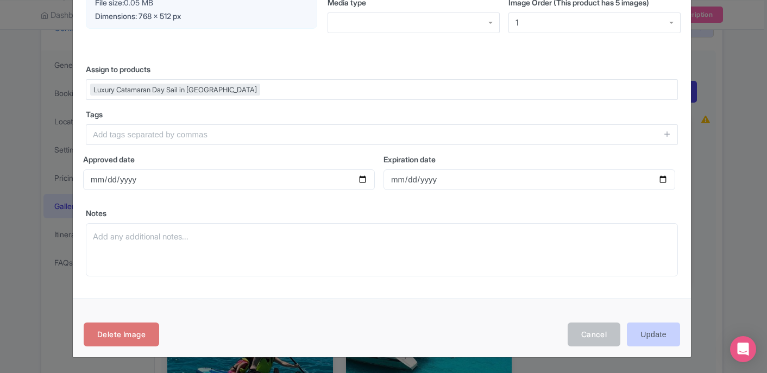
type textarea "Join Sail The Phoenix for bachelorette parties, girls trips, or just as an excu…"
click at [653, 337] on input "Update" at bounding box center [653, 335] width 53 height 24
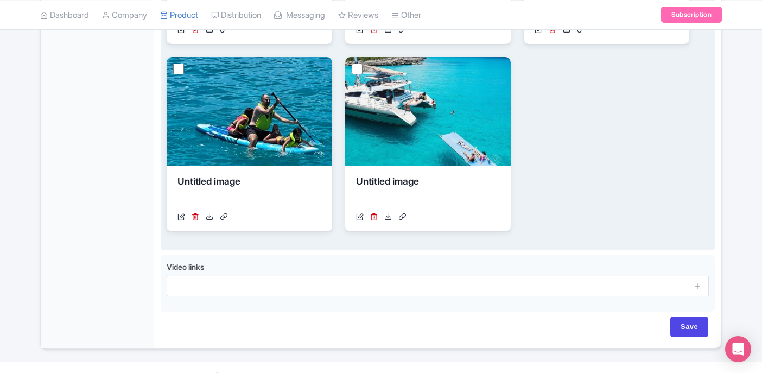
scroll to position [405, 0]
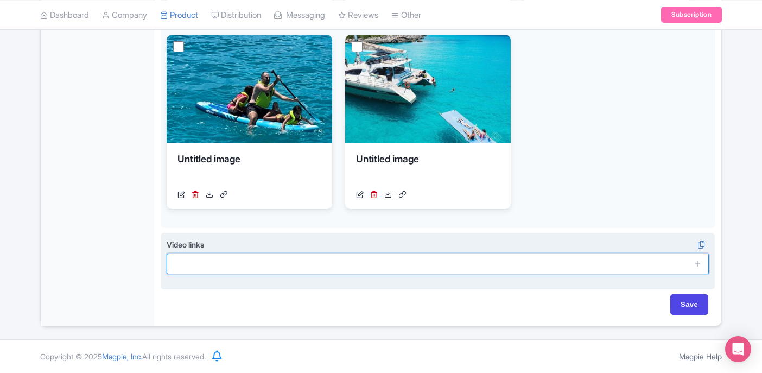
click at [250, 259] on input "text" at bounding box center [438, 264] width 542 height 21
click at [240, 261] on input "text" at bounding box center [438, 264] width 542 height 21
paste input "[URL][DOMAIN_NAME]"
type input "[URL][DOMAIN_NAME]"
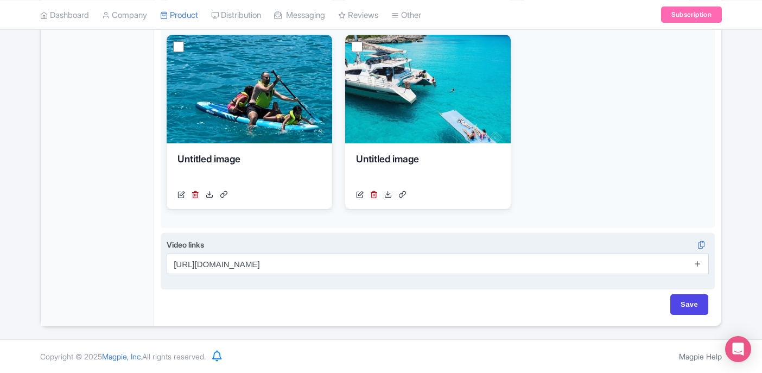
click at [698, 262] on icon at bounding box center [698, 264] width 8 height 8
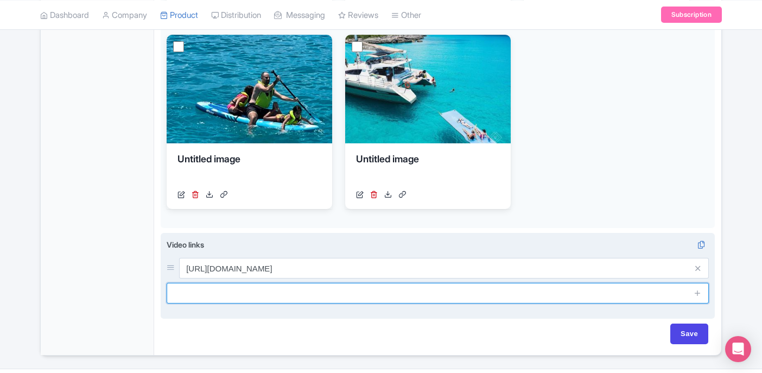
click at [302, 295] on input "text" at bounding box center [438, 293] width 542 height 21
paste input "[URL][DOMAIN_NAME]"
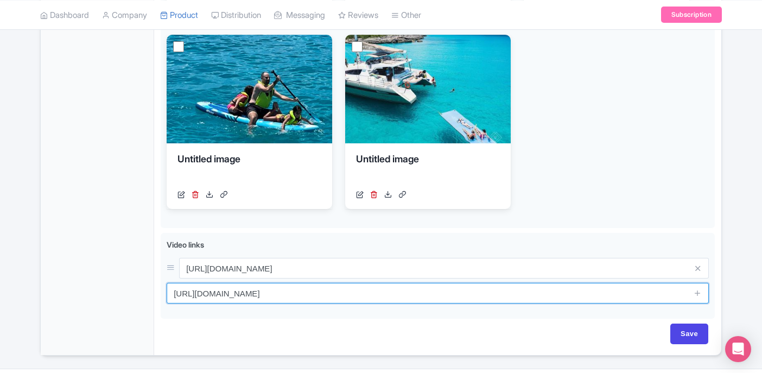
type input "[URL][DOMAIN_NAME]"
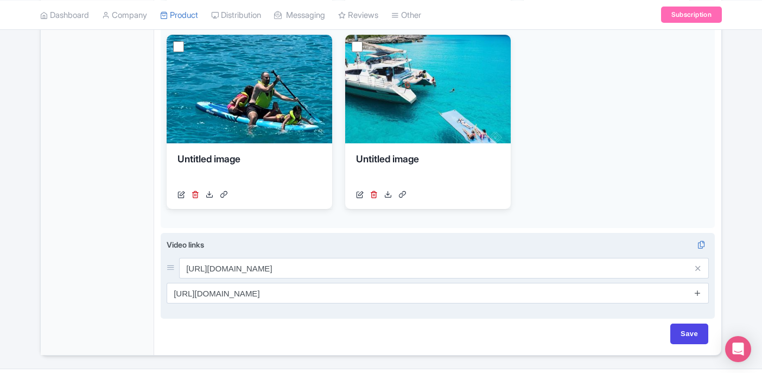
click at [699, 293] on icon at bounding box center [698, 293] width 8 height 8
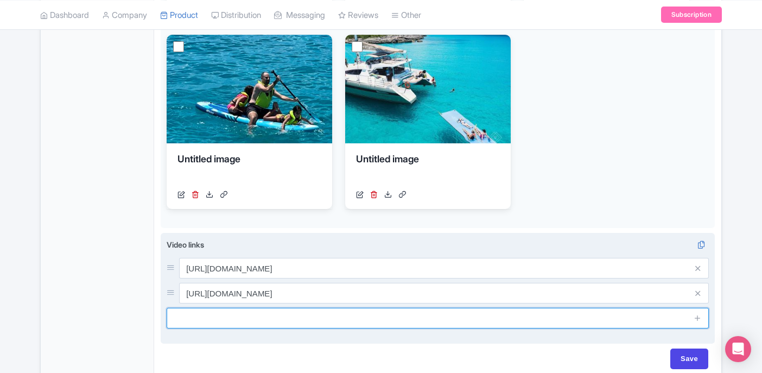
click at [377, 320] on input "text" at bounding box center [438, 318] width 542 height 21
paste input "[URL][DOMAIN_NAME]"
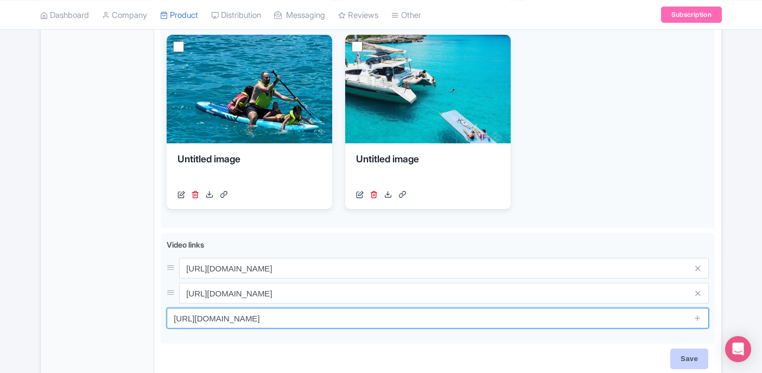
type input "[URL][DOMAIN_NAME]"
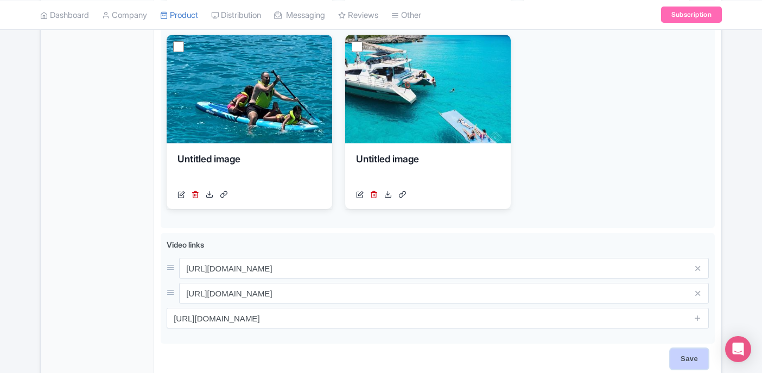
click at [671, 356] on input "Save" at bounding box center [690, 359] width 38 height 21
type input "Saving..."
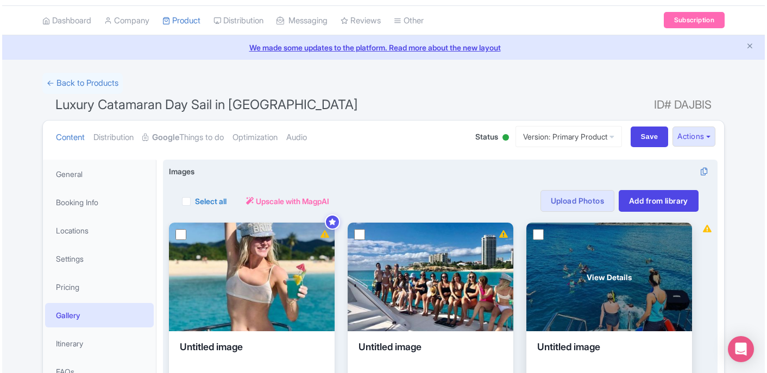
scroll to position [27, 0]
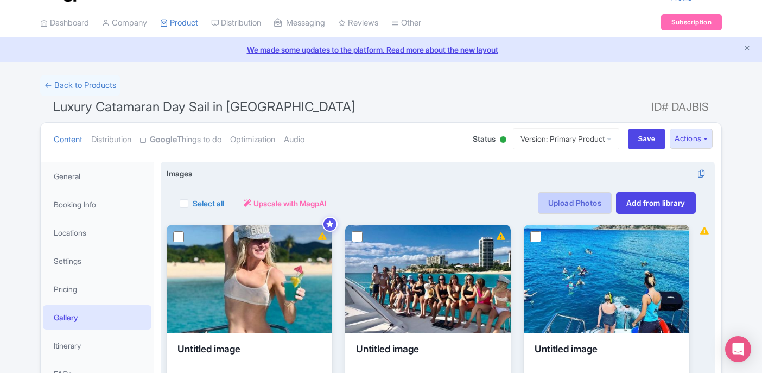
click at [576, 204] on link "Upload Photos" at bounding box center [575, 203] width 74 height 22
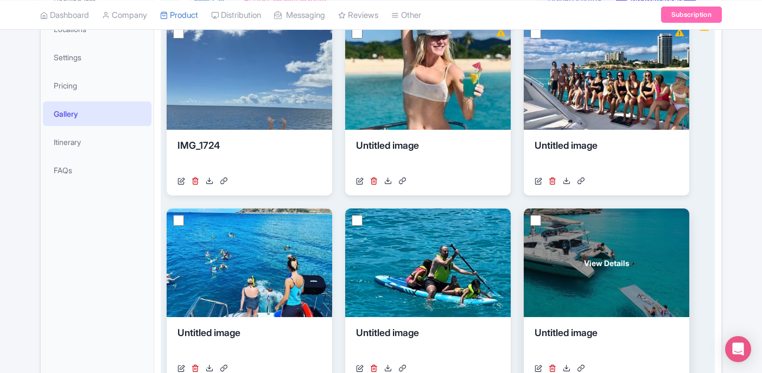
scroll to position [302, 0]
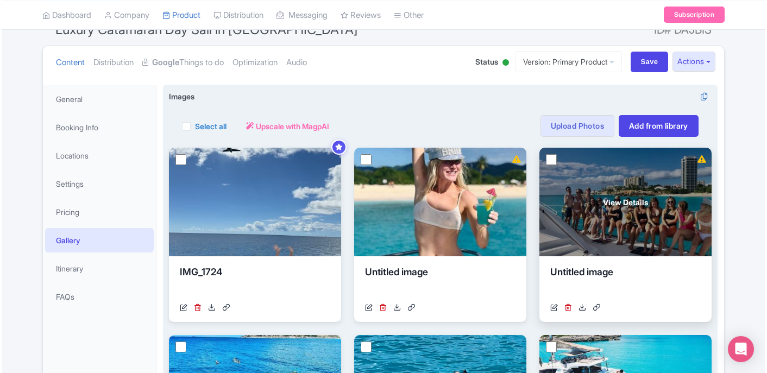
scroll to position [91, 0]
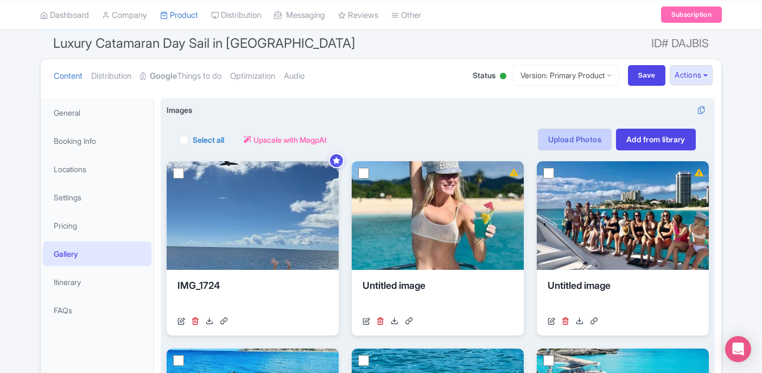
click at [595, 135] on link "Upload Photos" at bounding box center [575, 140] width 74 height 22
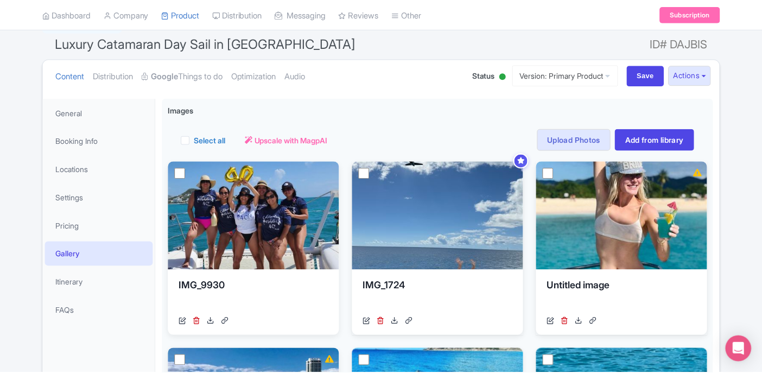
scroll to position [189, 0]
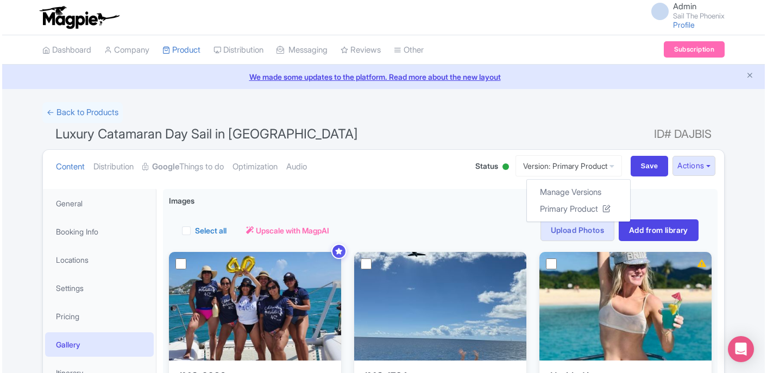
scroll to position [128, 0]
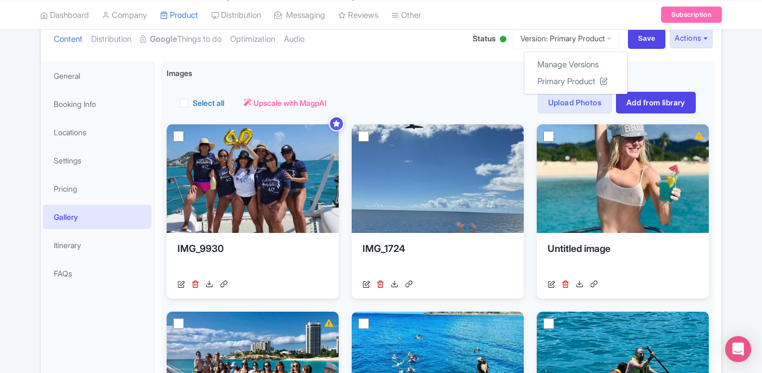
click at [477, 50] on div "Content Distribution Google Things to do Optimization Audio Status Active Inact…" at bounding box center [381, 38] width 681 height 33
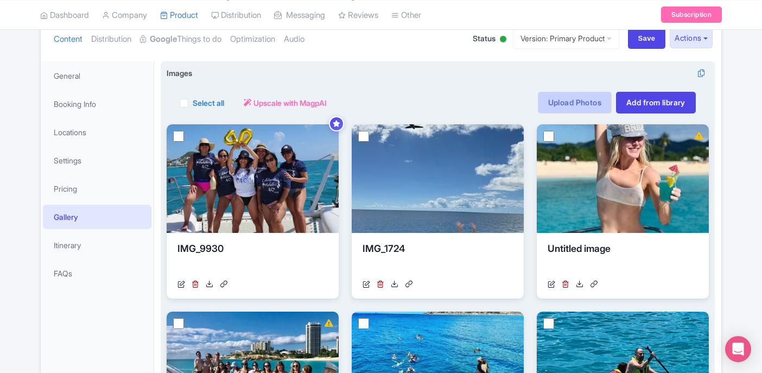
click at [568, 105] on link "Upload Photos" at bounding box center [575, 103] width 74 height 22
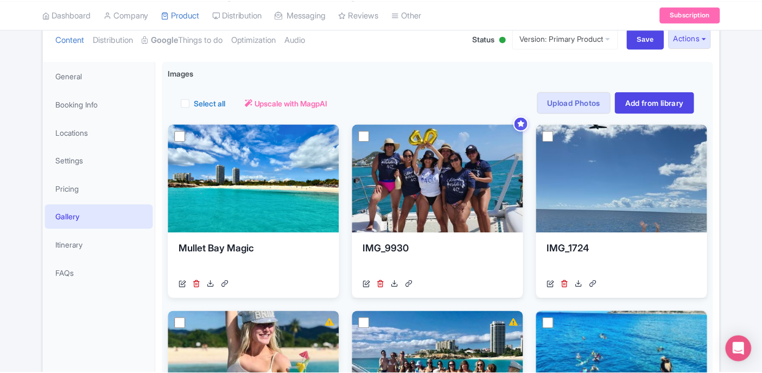
scroll to position [189, 0]
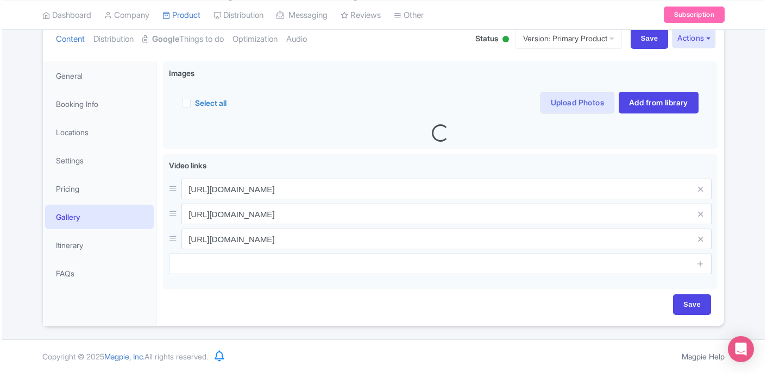
scroll to position [132, 0]
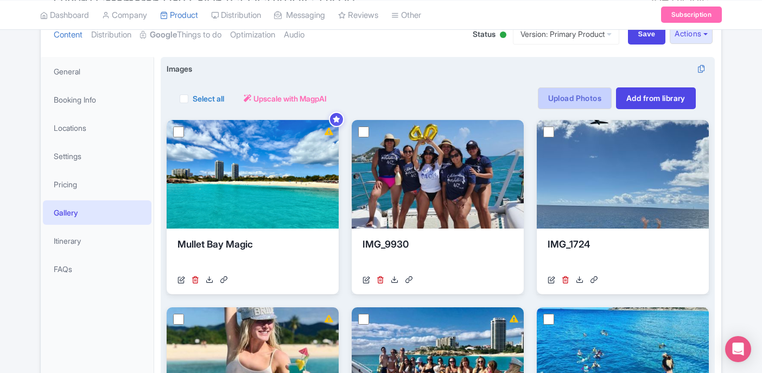
click at [576, 96] on link "Upload Photos" at bounding box center [575, 98] width 74 height 22
